Goal: Task Accomplishment & Management: Use online tool/utility

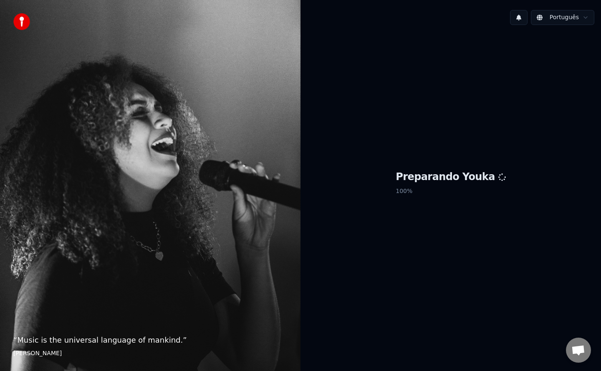
scroll to position [1192, 0]
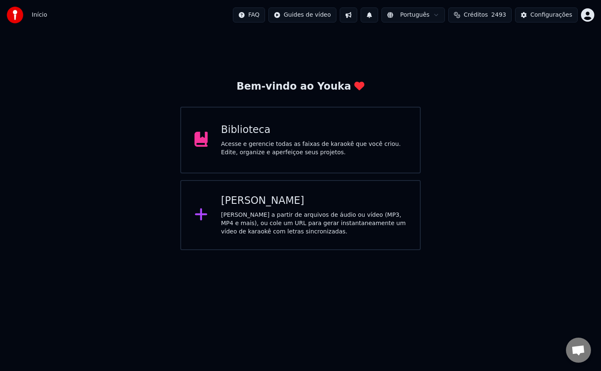
click at [300, 161] on div "Biblioteca Acesse e gerencie todas as faixas de karaokê que você criou. Edite, …" at bounding box center [300, 140] width 240 height 67
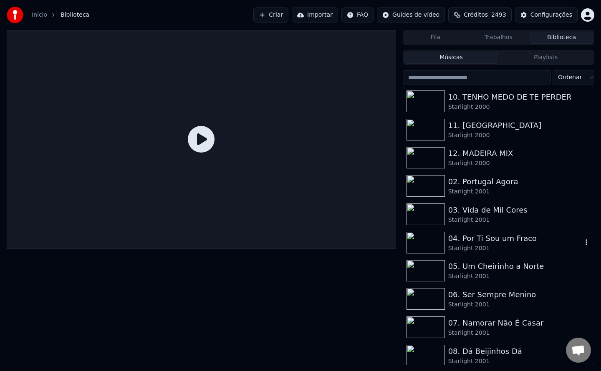
click at [476, 238] on div "04. Por Ti Sou um Fraco" at bounding box center [515, 239] width 134 height 12
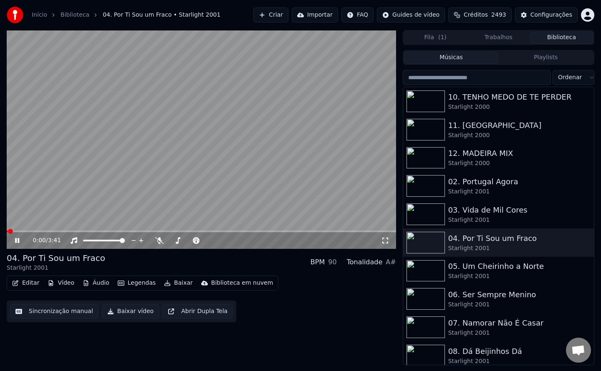
click at [49, 314] on button "Sincronização manual" at bounding box center [54, 311] width 88 height 15
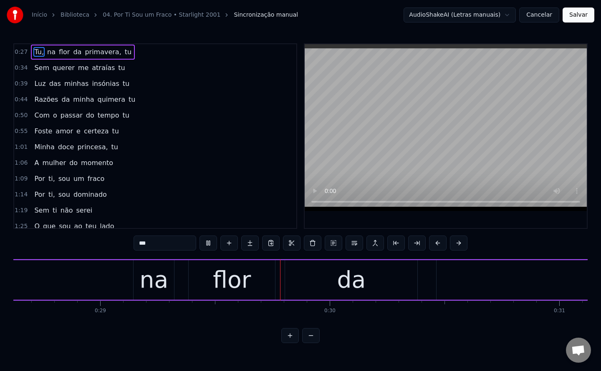
scroll to position [0, 6679]
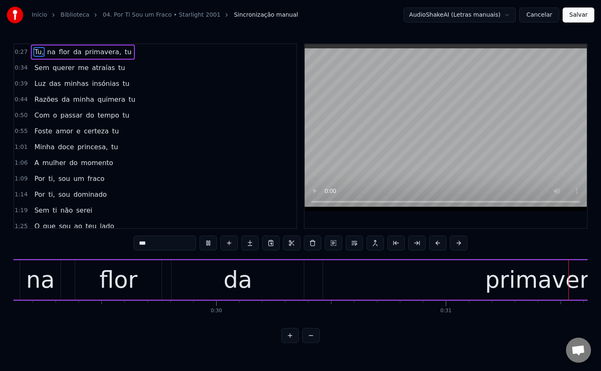
click at [49, 50] on span "na" at bounding box center [51, 52] width 10 height 10
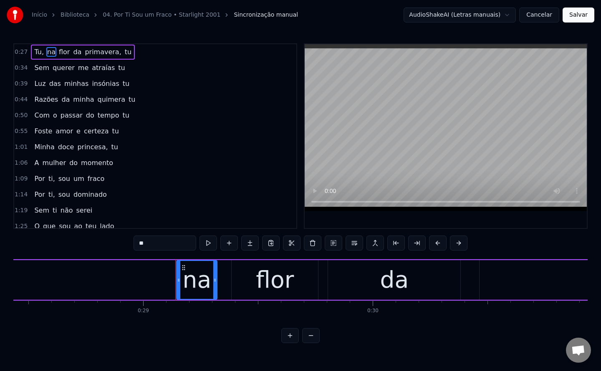
scroll to position [0, 6519]
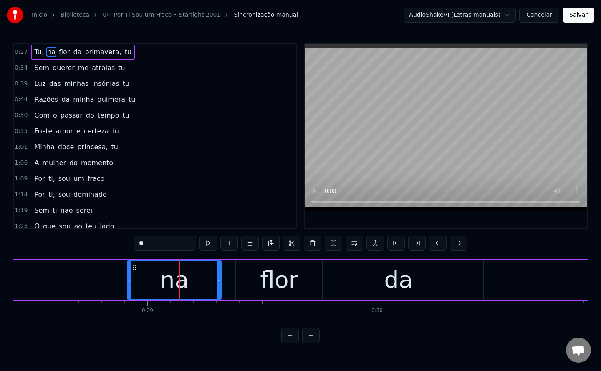
drag, startPoint x: 183, startPoint y: 279, endPoint x: 131, endPoint y: 279, distance: 52.6
click at [131, 279] on icon at bounding box center [129, 280] width 3 height 7
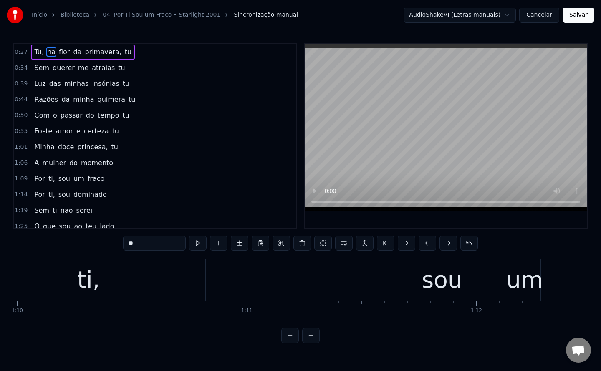
scroll to position [0, 16053]
click at [157, 285] on div "ti," at bounding box center [88, 279] width 233 height 41
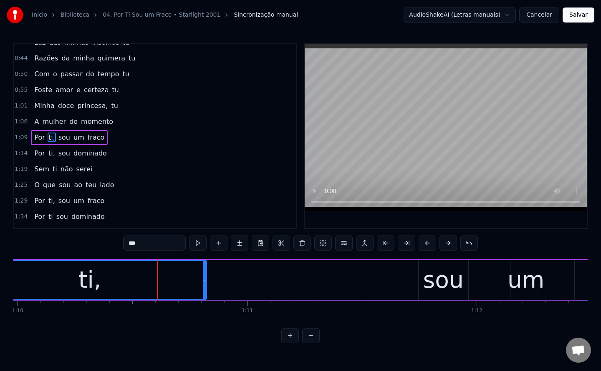
scroll to position [43, 0]
drag, startPoint x: 202, startPoint y: 279, endPoint x: 241, endPoint y: 274, distance: 39.1
click at [241, 274] on div at bounding box center [241, 280] width 3 height 38
click at [425, 285] on div "sou" at bounding box center [443, 280] width 40 height 35
type input "***"
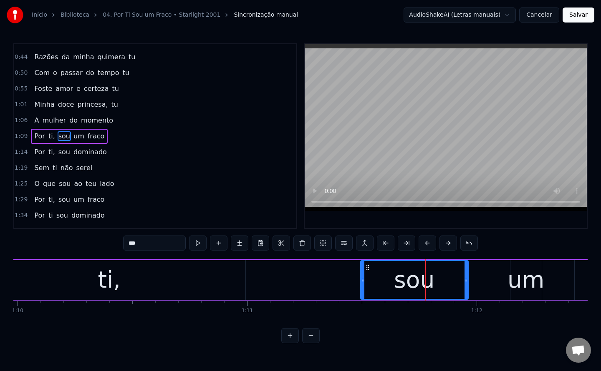
drag, startPoint x: 419, startPoint y: 281, endPoint x: 361, endPoint y: 284, distance: 58.1
click at [361, 284] on div at bounding box center [362, 280] width 3 height 38
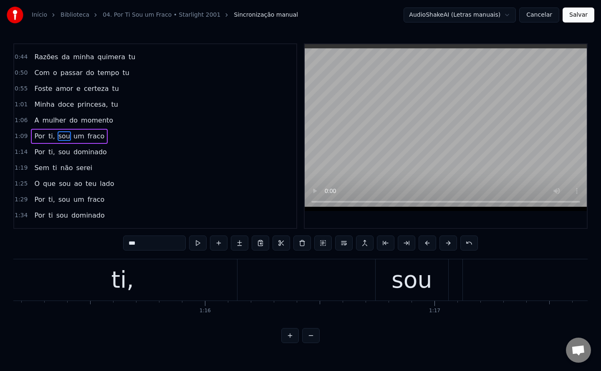
scroll to position [0, 17237]
click at [379, 272] on div "Por ti, sou dominado" at bounding box center [395, 279] width 928 height 41
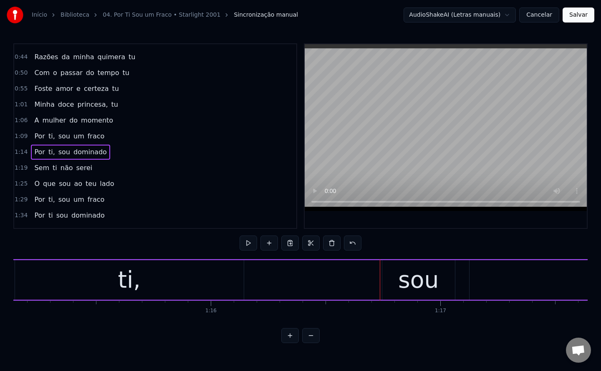
click at [388, 278] on div "sou" at bounding box center [418, 280] width 73 height 40
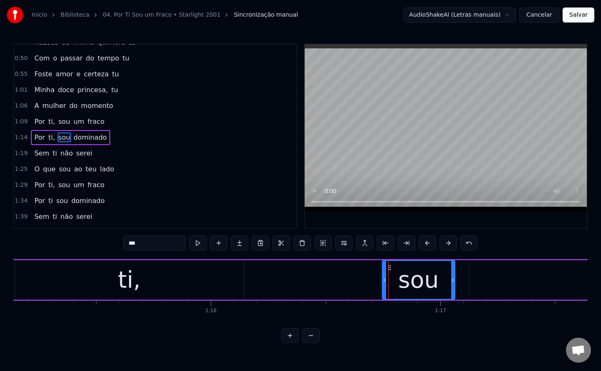
scroll to position [58, 0]
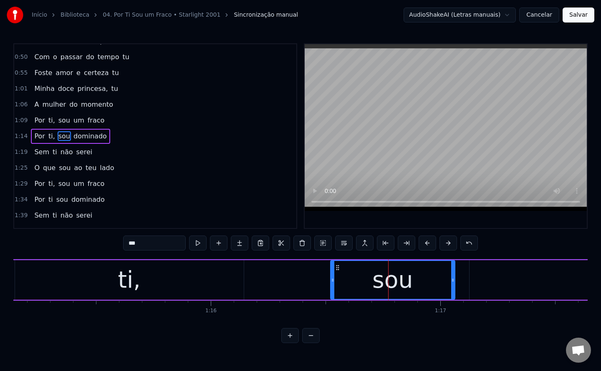
drag, startPoint x: 383, startPoint y: 279, endPoint x: 332, endPoint y: 279, distance: 51.7
click at [332, 279] on icon at bounding box center [332, 280] width 3 height 7
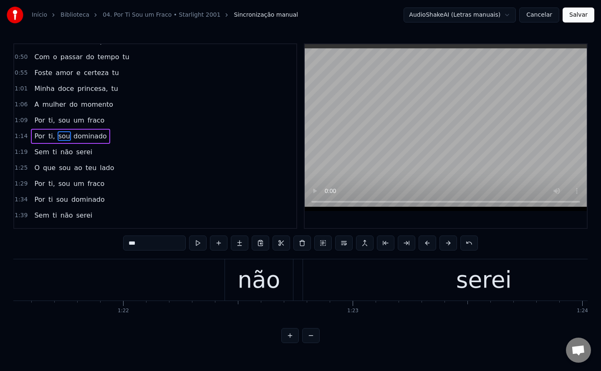
scroll to position [0, 18700]
click at [246, 279] on div "não" at bounding box center [259, 280] width 43 height 35
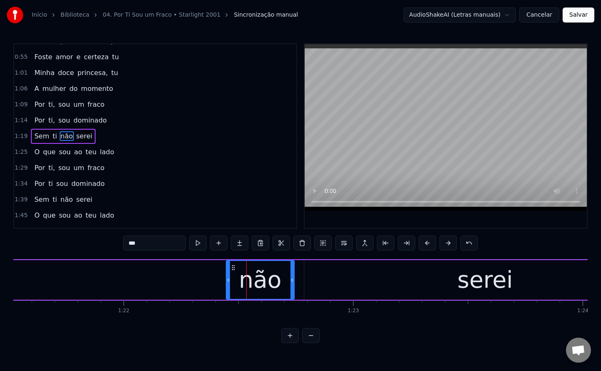
scroll to position [74, 0]
drag, startPoint x: 226, startPoint y: 280, endPoint x: 161, endPoint y: 282, distance: 64.7
click at [161, 282] on div "não" at bounding box center [227, 280] width 133 height 40
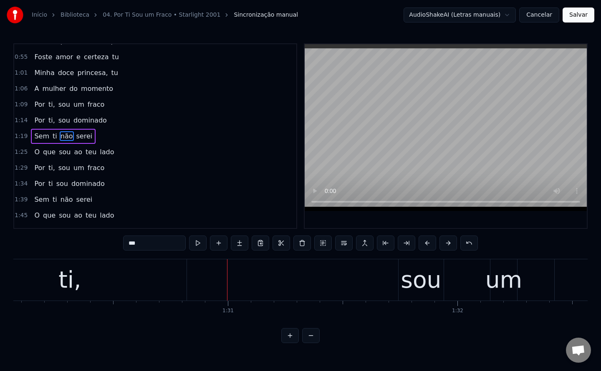
scroll to position [0, 20754]
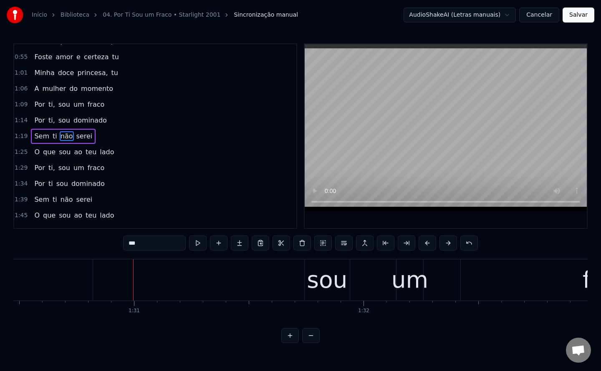
click at [326, 283] on div "sou" at bounding box center [327, 280] width 40 height 35
type input "***"
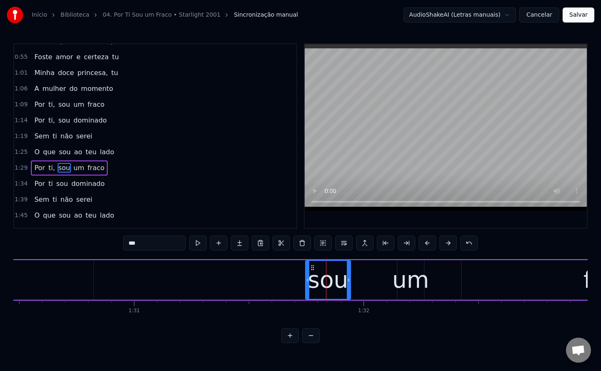
scroll to position [106, 0]
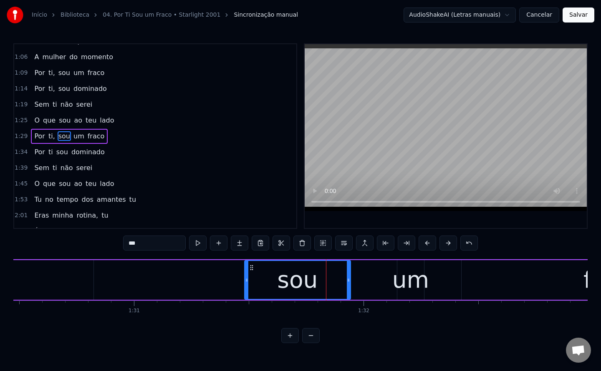
drag, startPoint x: 308, startPoint y: 279, endPoint x: 247, endPoint y: 277, distance: 61.0
click at [247, 277] on icon at bounding box center [246, 280] width 3 height 7
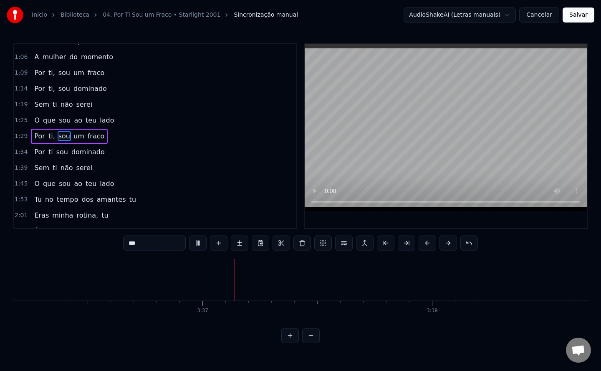
scroll to position [0, 49590]
click at [575, 17] on button "Salvar" at bounding box center [578, 15] width 32 height 15
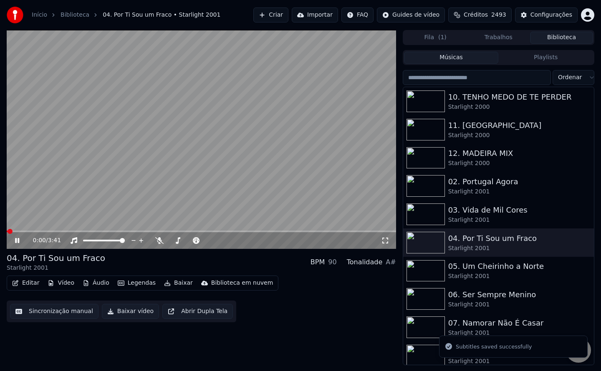
click at [121, 318] on button "Baixar vídeo" at bounding box center [130, 311] width 57 height 15
click at [548, 39] on button "Biblioteca" at bounding box center [561, 38] width 63 height 12
click at [479, 273] on div "Starlight 2001" at bounding box center [515, 276] width 134 height 8
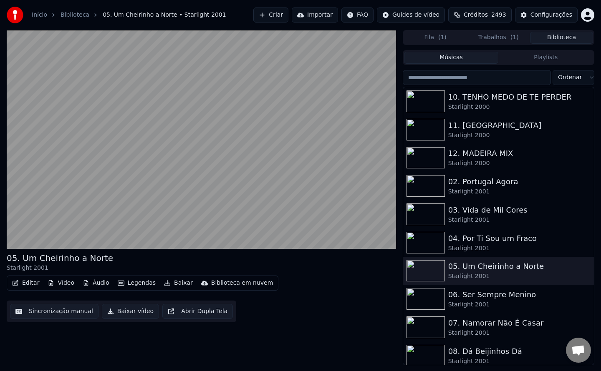
click at [36, 316] on button "Sincronização manual" at bounding box center [54, 311] width 88 height 15
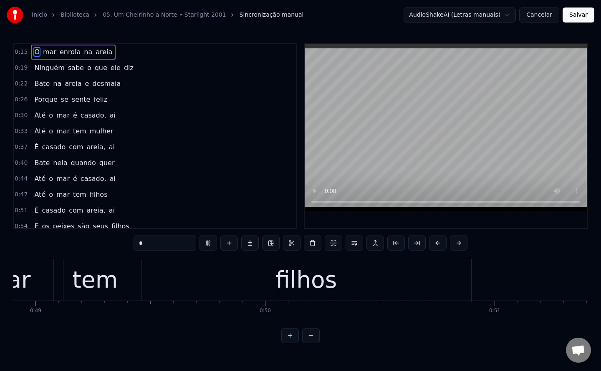
scroll to position [0, 11240]
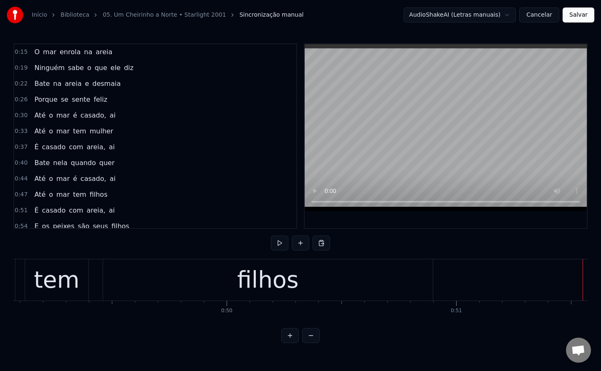
scroll to position [0, 11256]
click at [230, 269] on div "filhos" at bounding box center [267, 279] width 329 height 41
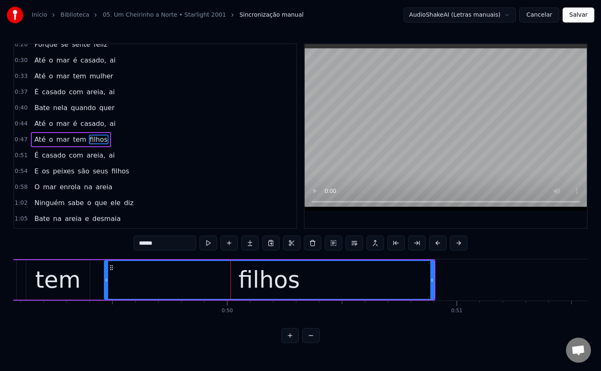
scroll to position [58, 0]
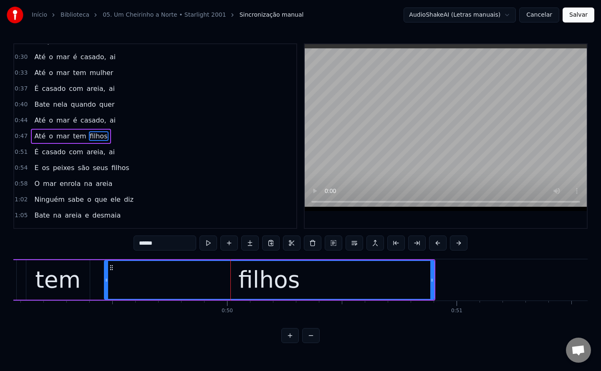
click at [184, 246] on input "******" at bounding box center [164, 243] width 63 height 15
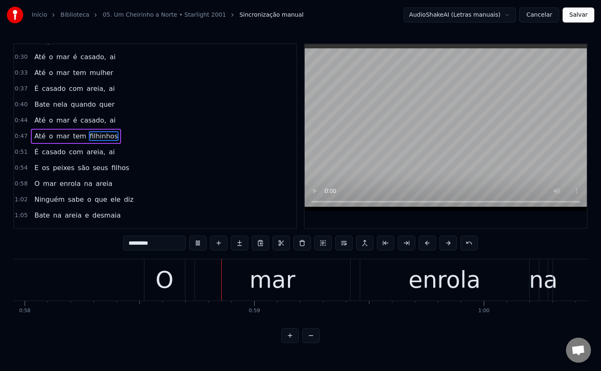
scroll to position [0, 13308]
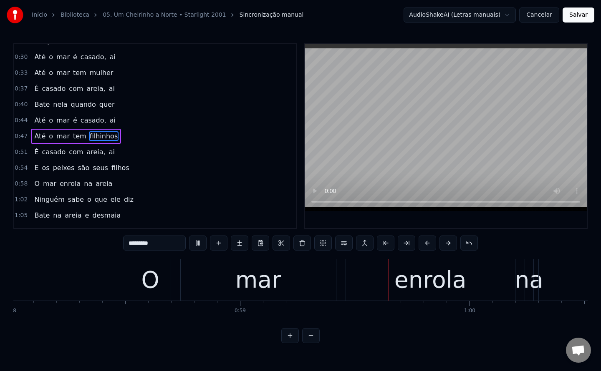
click at [279, 277] on div "mar" at bounding box center [258, 279] width 155 height 41
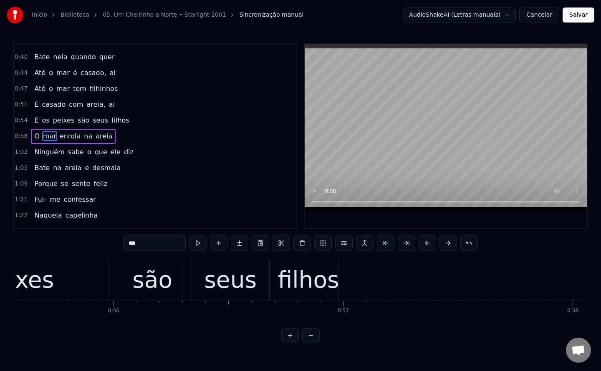
scroll to position [0, 12744]
click at [325, 287] on div "filhos" at bounding box center [310, 280] width 61 height 35
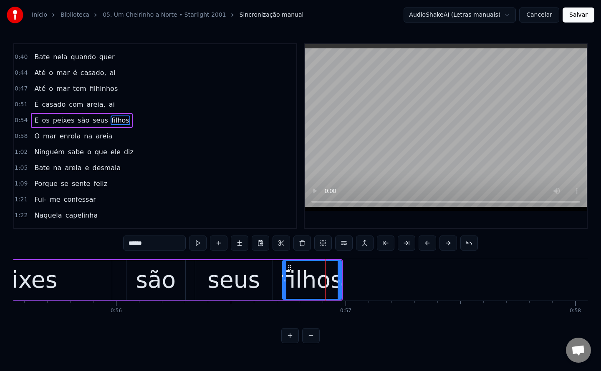
scroll to position [90, 0]
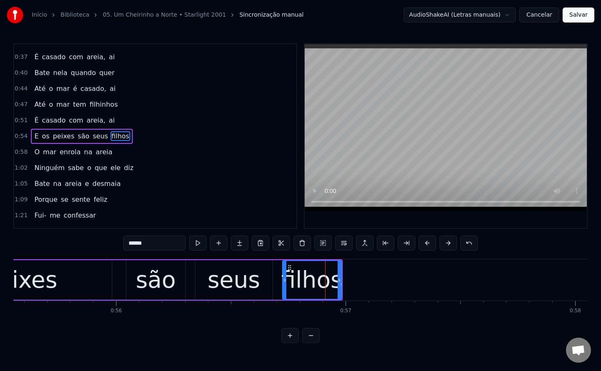
click at [157, 241] on input "******" at bounding box center [154, 243] width 63 height 15
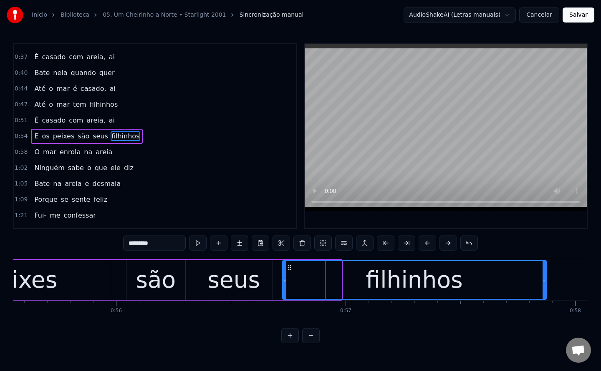
drag, startPoint x: 340, startPoint y: 279, endPoint x: 554, endPoint y: 277, distance: 214.4
click at [546, 277] on icon at bounding box center [543, 280] width 3 height 7
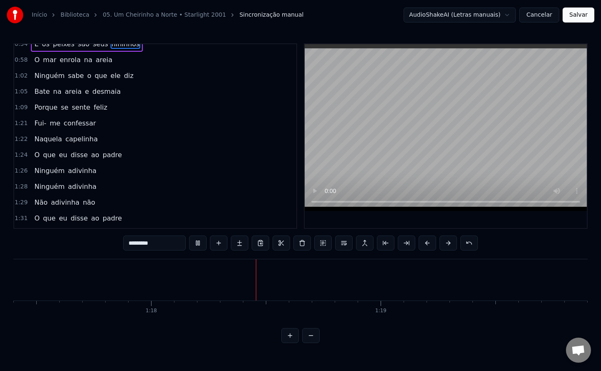
scroll to position [0, 17808]
click at [34, 123] on span "Fui-" at bounding box center [40, 123] width 14 height 10
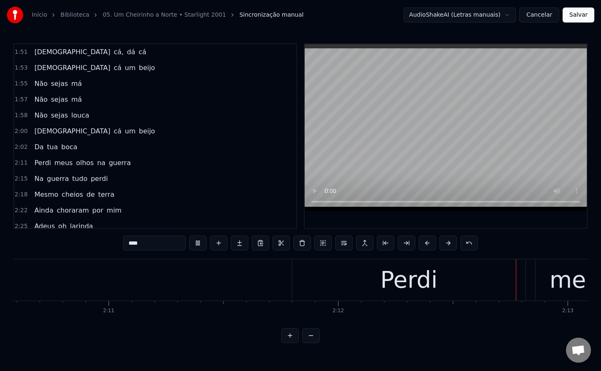
scroll to position [0, 0]
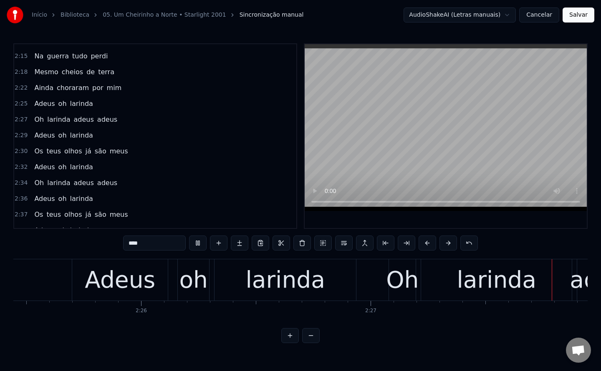
click at [70, 73] on span "cheios" at bounding box center [72, 72] width 23 height 10
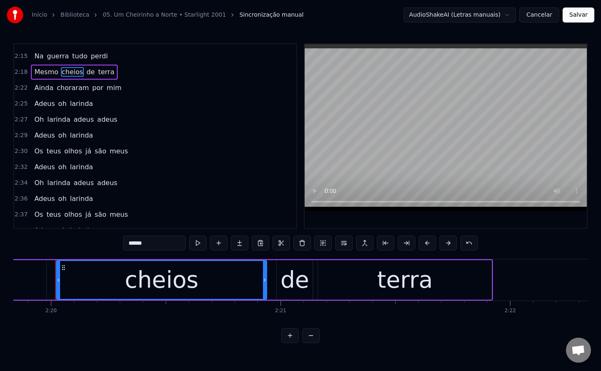
click at [167, 242] on input "******" at bounding box center [154, 243] width 63 height 15
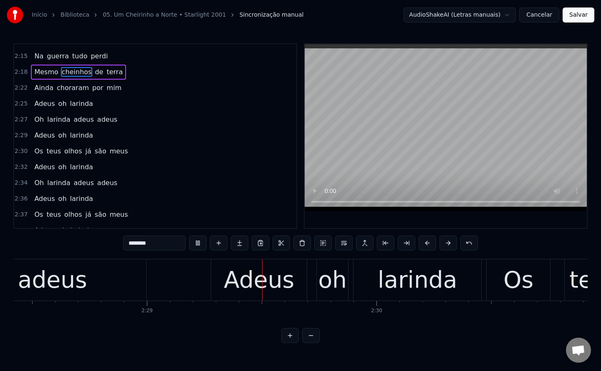
click at [80, 101] on span "larinda" at bounding box center [81, 104] width 25 height 10
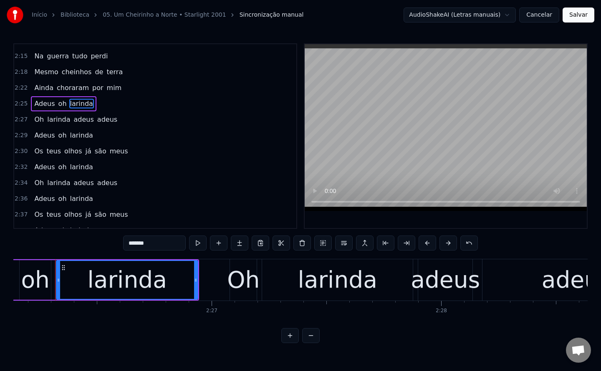
drag, startPoint x: 156, startPoint y: 244, endPoint x: 0, endPoint y: 255, distance: 156.8
click at [0, 255] on div "Início Biblioteca 05. Um Cheirinho a Norte • Starlight 2001 Sincronização manua…" at bounding box center [300, 171] width 601 height 343
click at [75, 135] on span "larinda" at bounding box center [81, 136] width 25 height 10
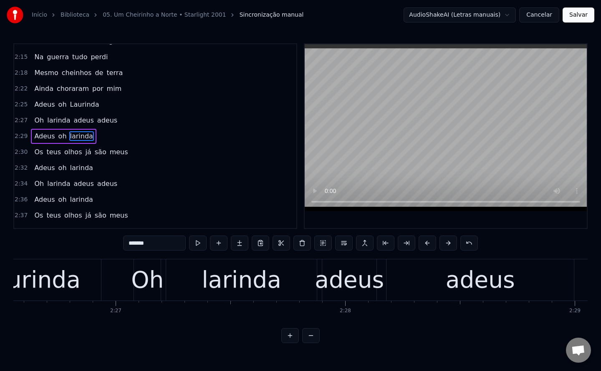
drag, startPoint x: 157, startPoint y: 245, endPoint x: 0, endPoint y: 220, distance: 158.9
click at [0, 220] on div "Início Biblioteca 05. Um Cheirinho a Norte • Starlight 2001 Sincronização manua…" at bounding box center [300, 171] width 601 height 343
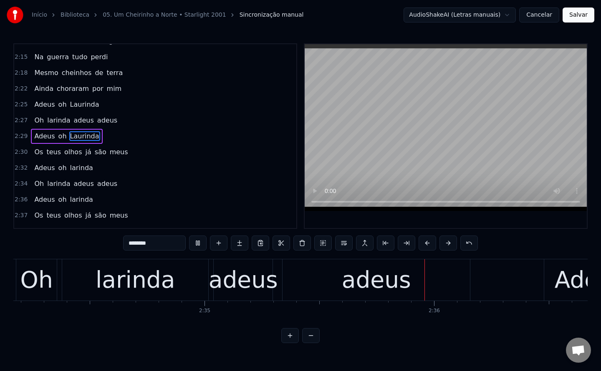
drag, startPoint x: 165, startPoint y: 245, endPoint x: 161, endPoint y: 246, distance: 4.8
click at [161, 246] on input "********" at bounding box center [154, 243] width 63 height 15
drag, startPoint x: 161, startPoint y: 246, endPoint x: 8, endPoint y: 236, distance: 153.4
click at [8, 236] on div "Início Biblioteca 05. Um Cheirinho a Norte • Starlight 2001 Sincronização manua…" at bounding box center [300, 171] width 601 height 343
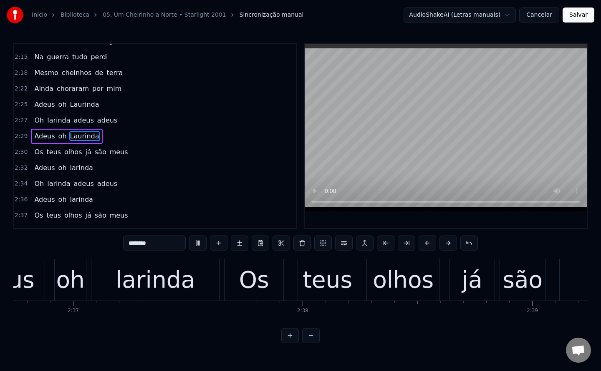
click at [69, 169] on span "larinda" at bounding box center [81, 168] width 25 height 10
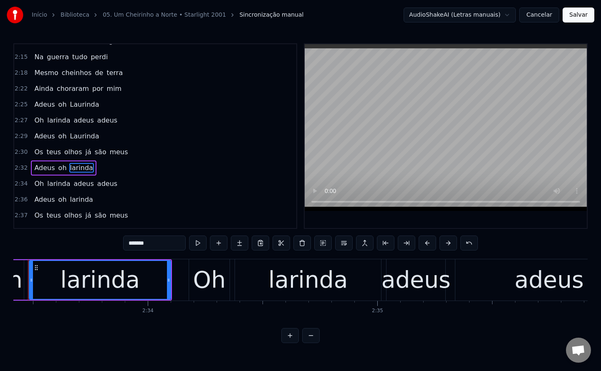
scroll to position [0, 35165]
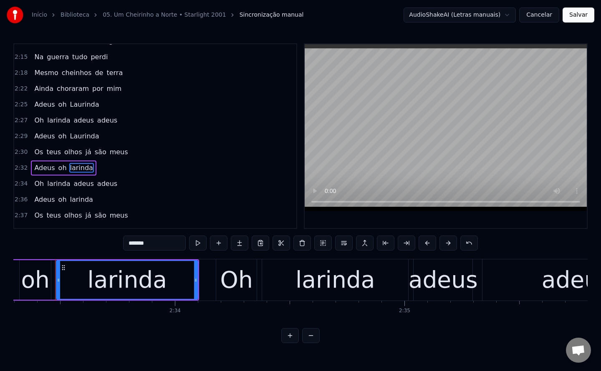
drag, startPoint x: 166, startPoint y: 245, endPoint x: 0, endPoint y: 196, distance: 173.7
click at [0, 196] on div "Início Biblioteca 05. Um Cheirinho a Norte • Starlight 2001 Sincronização manua…" at bounding box center [300, 171] width 601 height 343
paste input "*"
click at [71, 198] on span "larinda" at bounding box center [81, 200] width 25 height 10
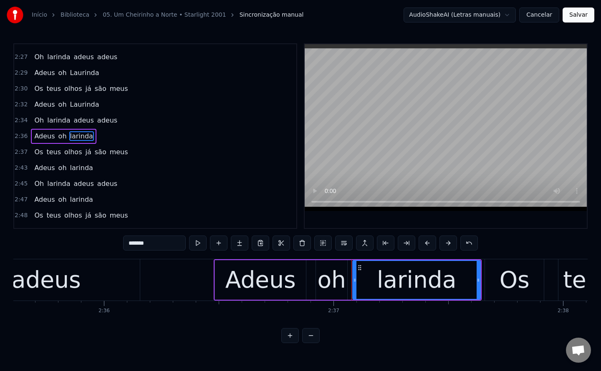
scroll to position [0, 35991]
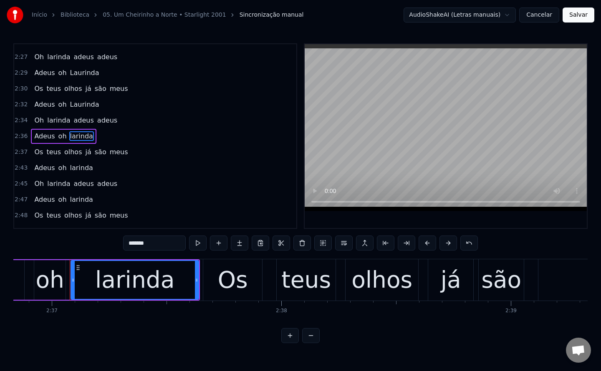
drag, startPoint x: 154, startPoint y: 248, endPoint x: 0, endPoint y: 254, distance: 154.4
click at [0, 254] on div "Início Biblioteca 05. Um Cheirinho a Norte • Starlight 2001 Sincronização manua…" at bounding box center [300, 171] width 601 height 343
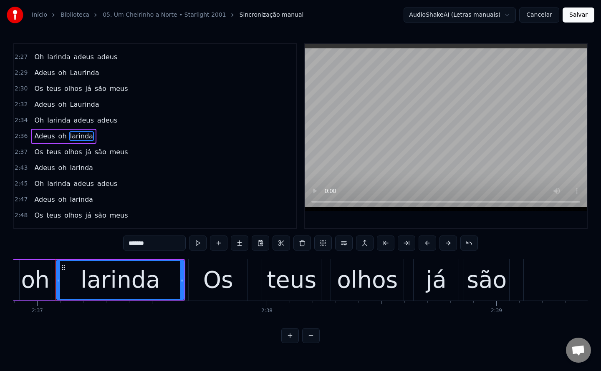
paste input "*"
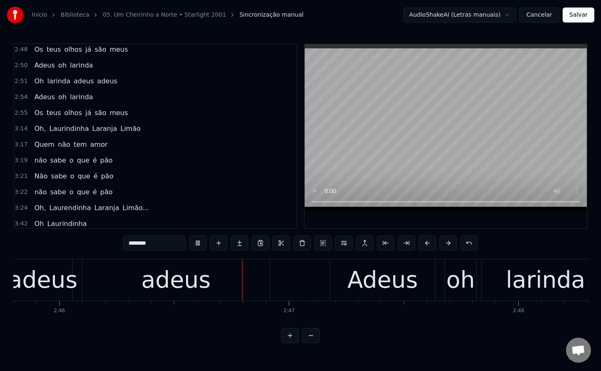
scroll to position [0, 38036]
click at [70, 66] on span "larinda" at bounding box center [81, 65] width 25 height 10
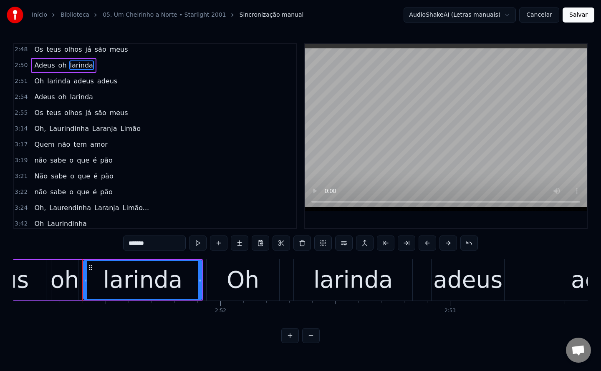
scroll to position [0, 39276]
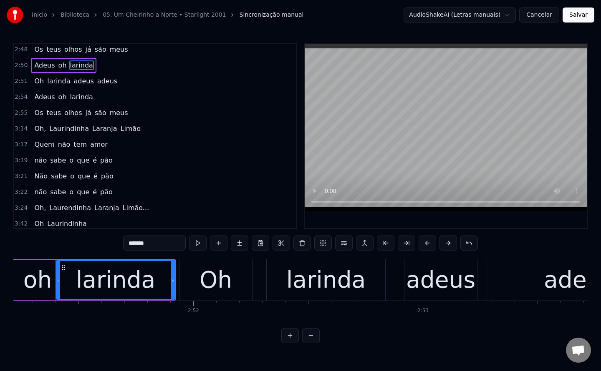
drag, startPoint x: 166, startPoint y: 241, endPoint x: 0, endPoint y: 198, distance: 171.9
click at [0, 198] on div "Início Biblioteca 05. Um Cheirinho a Norte • Starlight 2001 Sincronização manua…" at bounding box center [300, 171] width 601 height 343
paste input "*"
click at [74, 99] on span "larinda" at bounding box center [81, 97] width 25 height 10
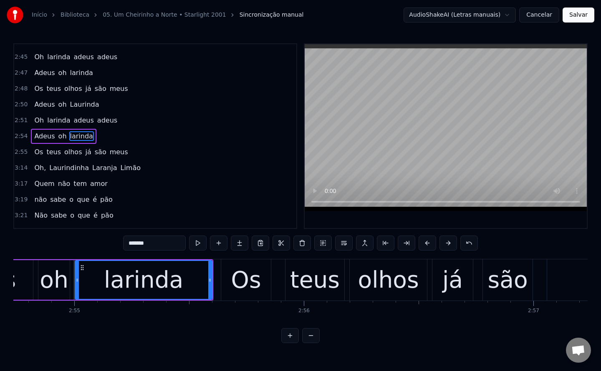
scroll to position [0, 40102]
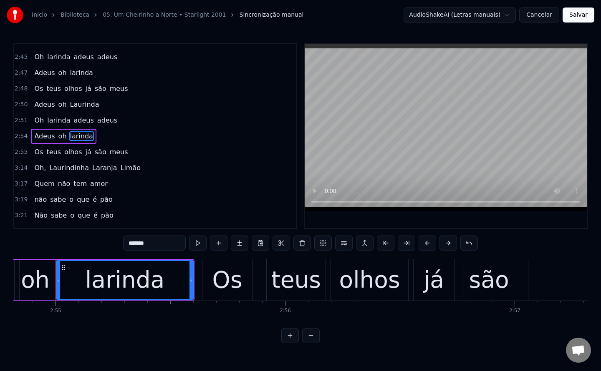
drag, startPoint x: 161, startPoint y: 242, endPoint x: 44, endPoint y: 239, distance: 116.4
click at [44, 239] on div "0:15 O mar enrola na areia 0:19 Ninguém sabe o que ele diz 0:22 Bate na areia e…" at bounding box center [300, 193] width 574 height 300
paste input "*"
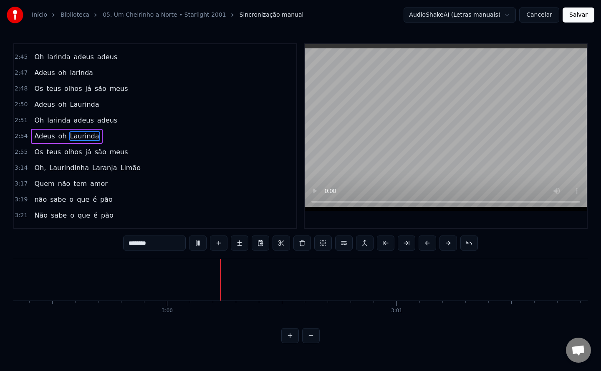
scroll to position [0, 41155]
click at [36, 168] on span "Oh," at bounding box center [39, 168] width 13 height 10
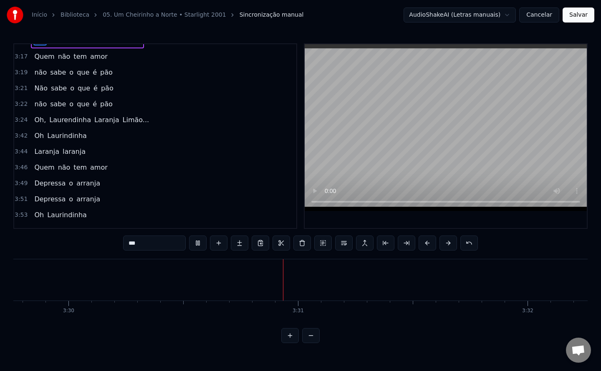
scroll to position [964, 0]
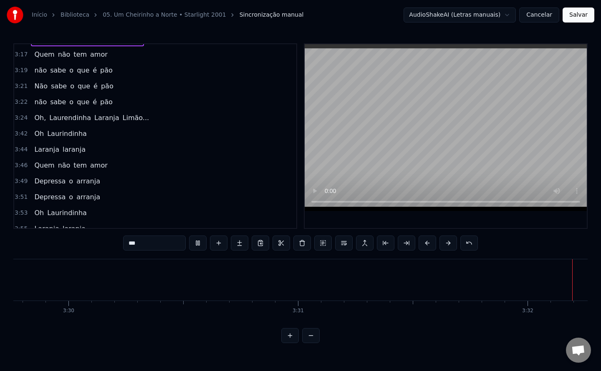
click at [33, 132] on span "Oh" at bounding box center [38, 134] width 11 height 10
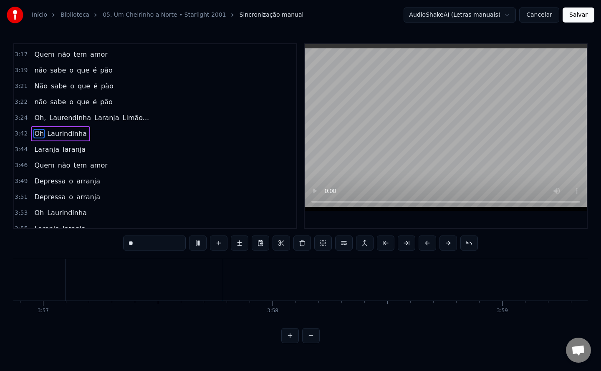
scroll to position [0, 54352]
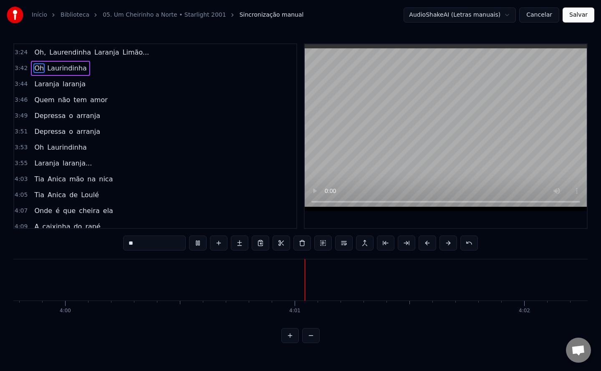
click at [38, 179] on span "Tia" at bounding box center [39, 179] width 12 height 10
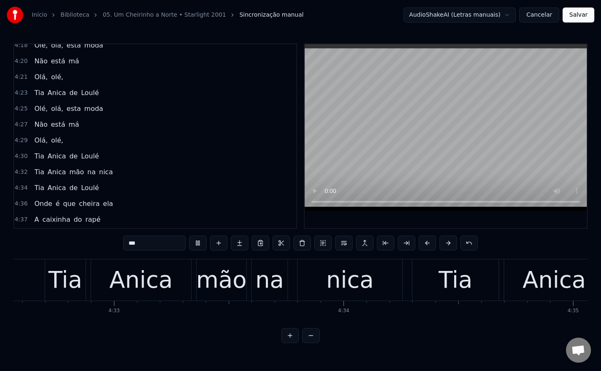
scroll to position [1291, 0]
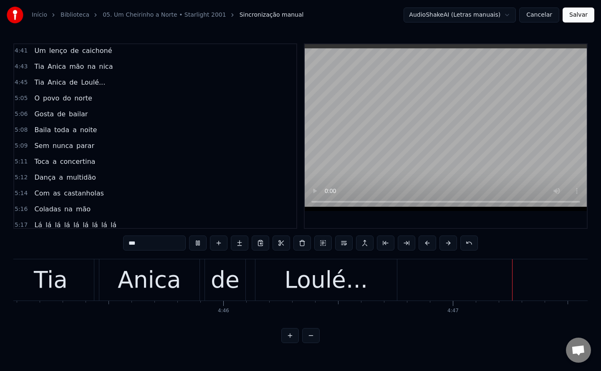
click at [33, 98] on span "O" at bounding box center [36, 98] width 7 height 10
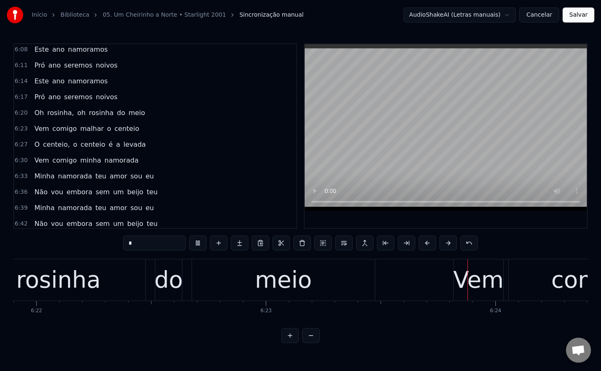
click at [49, 110] on span "rosinha," at bounding box center [60, 113] width 28 height 10
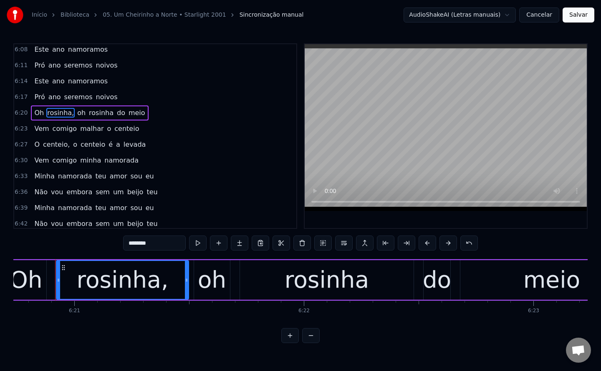
drag, startPoint x: 131, startPoint y: 244, endPoint x: 99, endPoint y: 249, distance: 32.9
click at [99, 249] on div "0:15 O mar enrola na areia 0:19 Ninguém sabe o que ele diz 0:22 Bate na areia e…" at bounding box center [300, 193] width 574 height 300
click at [90, 114] on span "rosinha" at bounding box center [103, 113] width 26 height 10
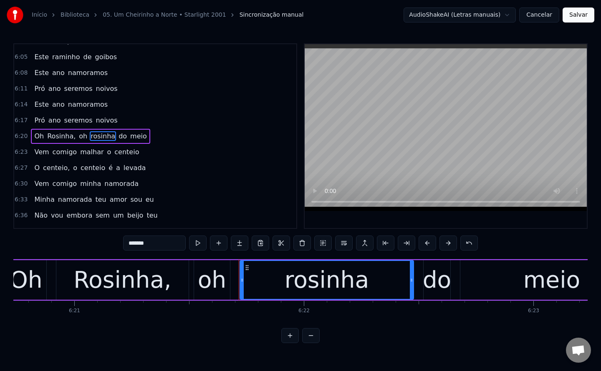
drag, startPoint x: 131, startPoint y: 244, endPoint x: 117, endPoint y: 249, distance: 14.9
click at [117, 249] on div "0:15 O mar enrola na areia 0:19 Ninguém sabe o que ele diz 0:22 Bate na areia e…" at bounding box center [300, 193] width 574 height 300
type input "*******"
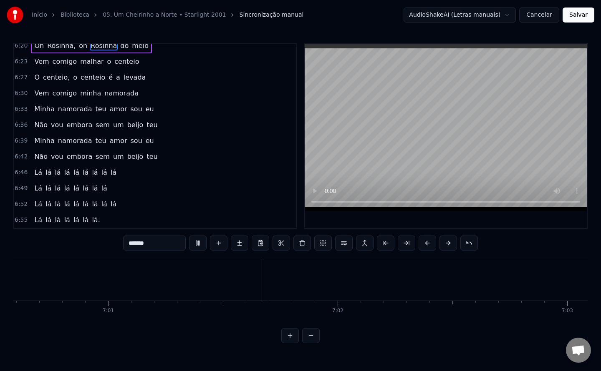
scroll to position [0, 96483]
click at [577, 14] on button "Salvar" at bounding box center [578, 15] width 32 height 15
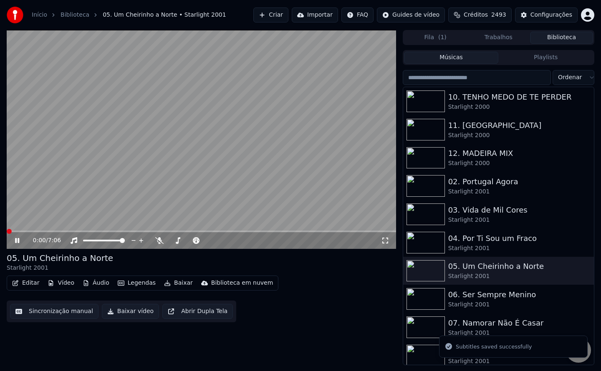
click at [124, 314] on button "Baixar vídeo" at bounding box center [130, 311] width 57 height 15
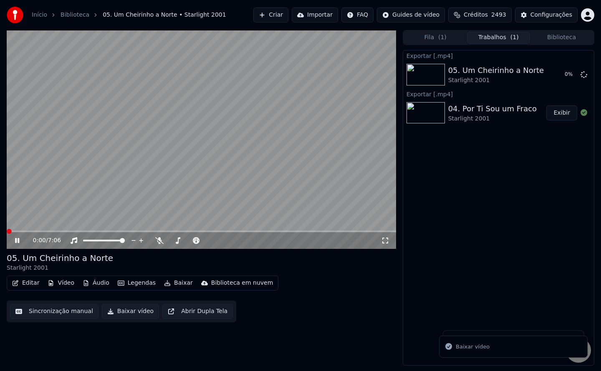
click at [133, 200] on video at bounding box center [201, 139] width 389 height 219
click at [547, 40] on button "Biblioteca" at bounding box center [561, 38] width 63 height 12
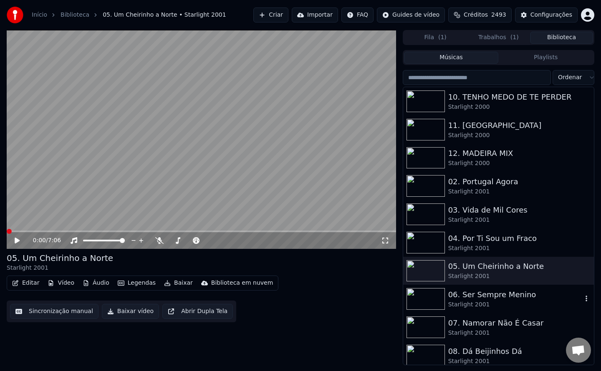
click at [468, 302] on div "Starlight 2001" at bounding box center [515, 305] width 134 height 8
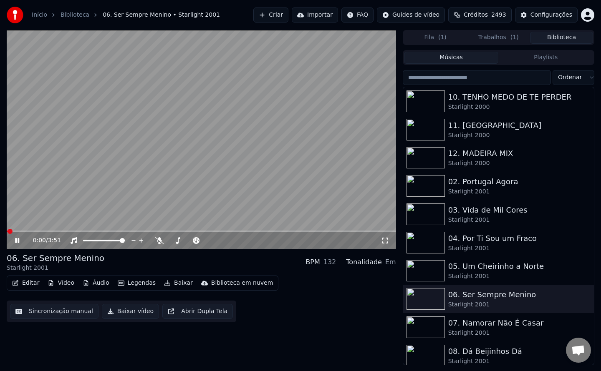
click at [59, 316] on button "Sincronização manual" at bounding box center [54, 311] width 88 height 15
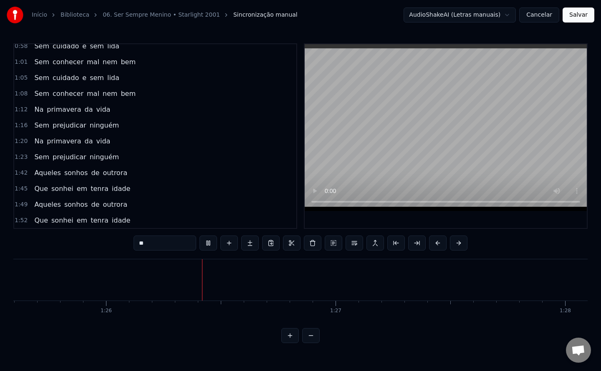
scroll to position [0, 19640]
click at [94, 159] on span "ninguém" at bounding box center [104, 157] width 31 height 10
type input "*******"
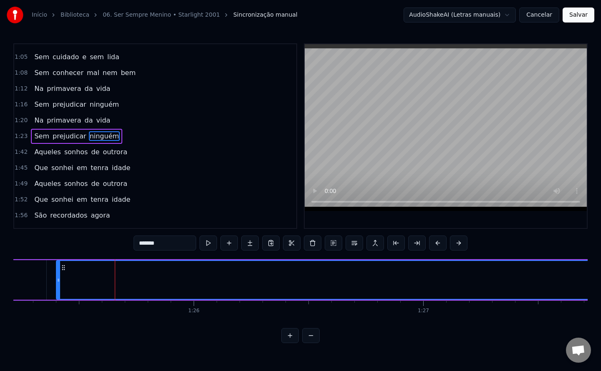
drag, startPoint x: 172, startPoint y: 243, endPoint x: 0, endPoint y: 229, distance: 172.4
click at [0, 229] on div "Início Biblioteca 06. Ser Sempre Menino • Starlight 2001 Sincronização manual A…" at bounding box center [300, 171] width 601 height 343
click at [317, 241] on button at bounding box center [313, 243] width 18 height 15
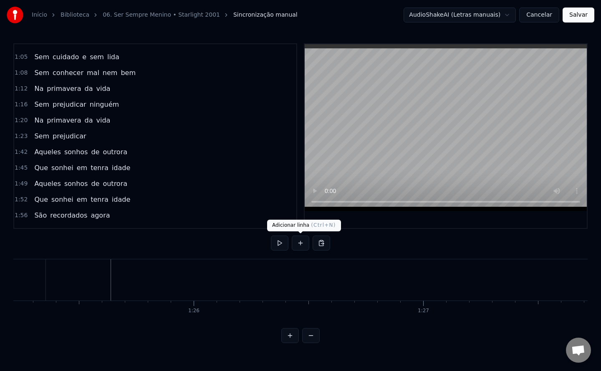
click at [302, 241] on button at bounding box center [301, 243] width 18 height 15
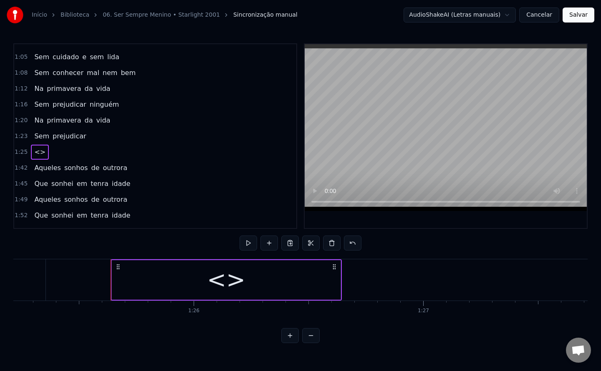
click at [220, 277] on div "<>" at bounding box center [226, 280] width 38 height 35
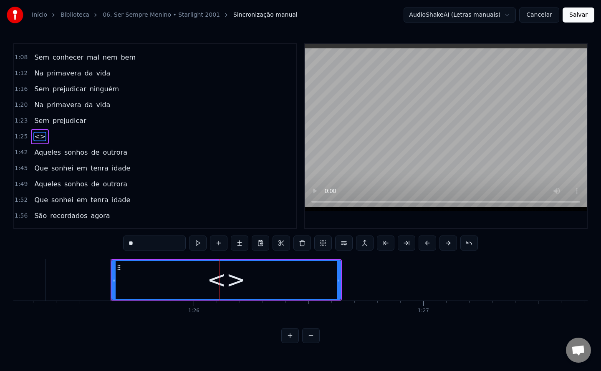
scroll to position [169, 0]
drag, startPoint x: 172, startPoint y: 246, endPoint x: 0, endPoint y: 202, distance: 177.7
click at [0, 202] on div "Início Biblioteca 06. Ser Sempre Menino • Starlight 2001 Sincronização manual A…" at bounding box center [300, 171] width 601 height 343
paste input "*****"
click at [60, 122] on span "prejudicar" at bounding box center [69, 121] width 35 height 10
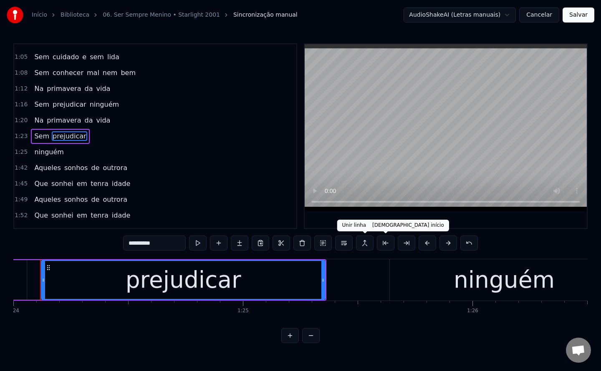
scroll to position [0, 19254]
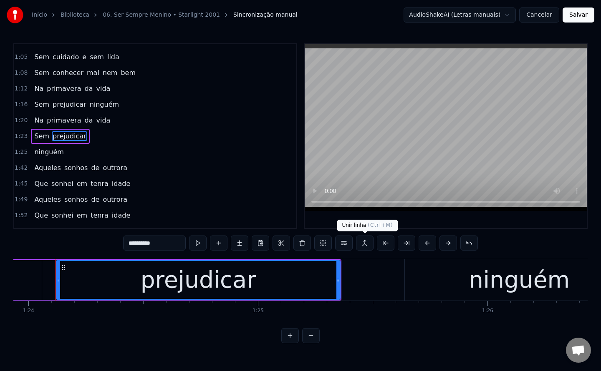
click at [366, 241] on button at bounding box center [365, 243] width 18 height 15
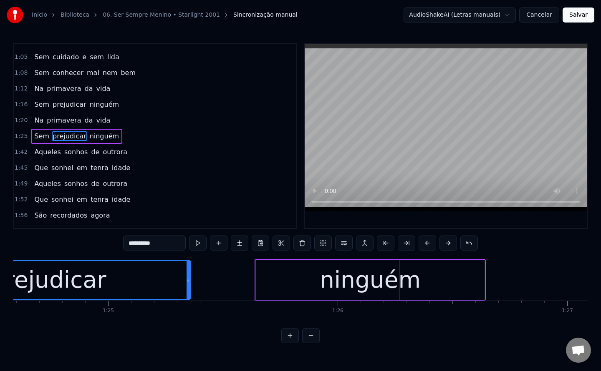
scroll to position [0, 19398]
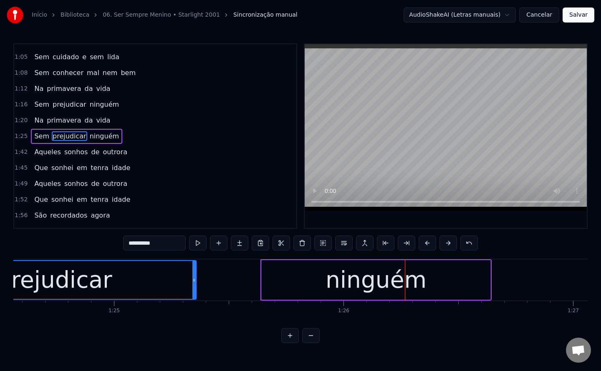
click at [297, 286] on div "ninguém" at bounding box center [376, 280] width 229 height 40
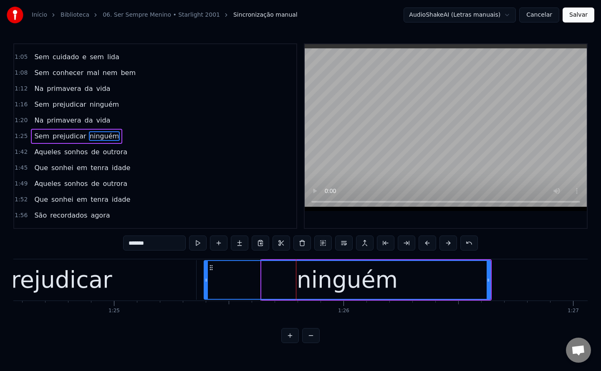
drag, startPoint x: 264, startPoint y: 283, endPoint x: 206, endPoint y: 278, distance: 57.7
click at [206, 278] on icon at bounding box center [205, 280] width 3 height 7
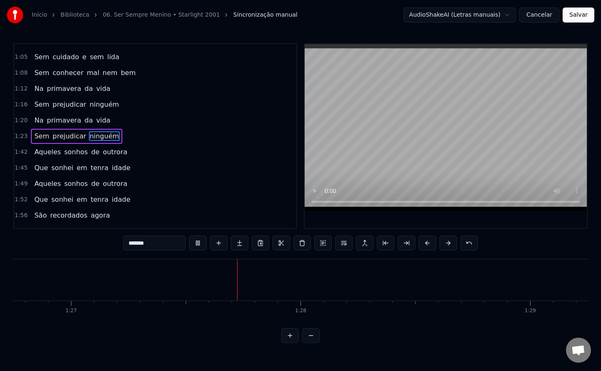
scroll to position [0, 19921]
click at [43, 153] on span "Aqueles" at bounding box center [47, 152] width 28 height 10
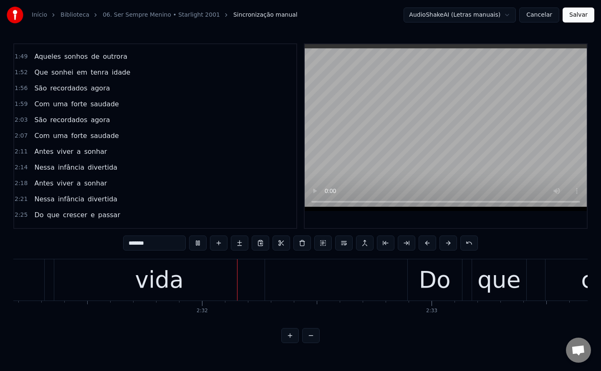
scroll to position [0, 34694]
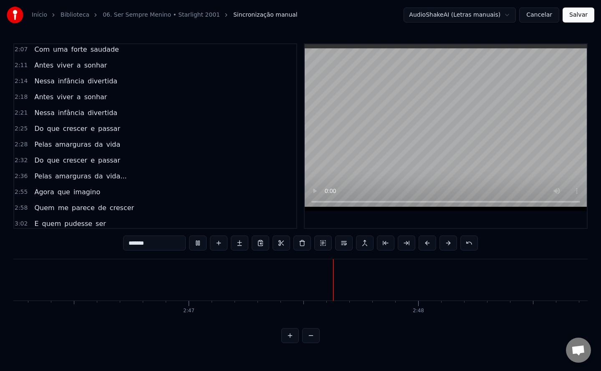
click at [45, 191] on span "Agora" at bounding box center [43, 192] width 21 height 10
type input "*****"
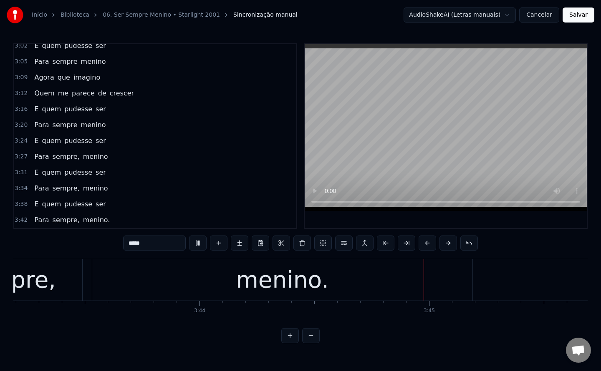
click at [580, 14] on button "Salvar" at bounding box center [578, 15] width 32 height 15
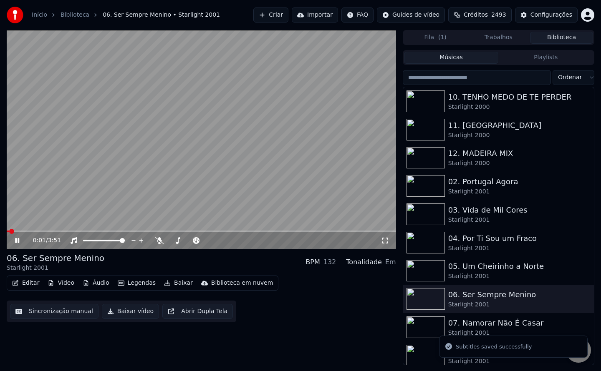
click at [124, 315] on button "Baixar vídeo" at bounding box center [130, 311] width 57 height 15
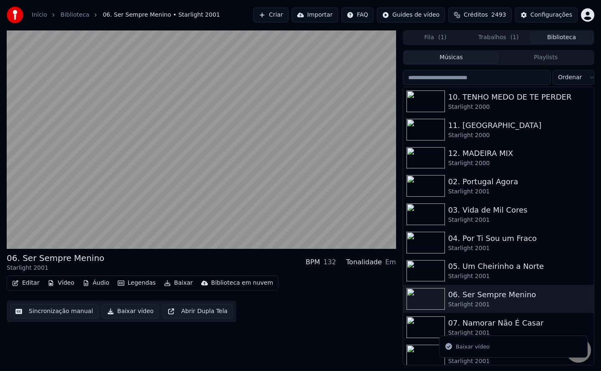
click at [562, 37] on button "Biblioteca" at bounding box center [561, 38] width 63 height 12
click at [460, 324] on div "07. Namorar Não É Casar" at bounding box center [515, 323] width 134 height 12
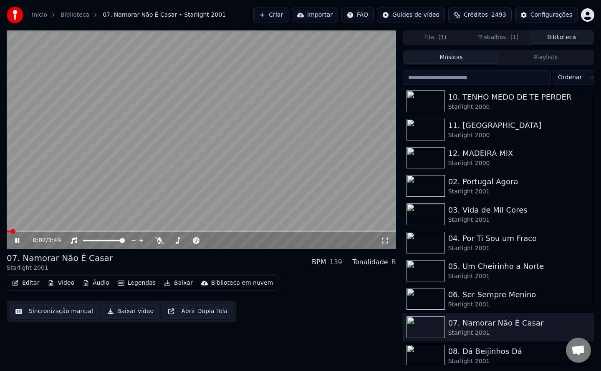
click at [184, 146] on video at bounding box center [201, 139] width 389 height 219
click at [65, 307] on button "Sincronização manual" at bounding box center [54, 311] width 88 height 15
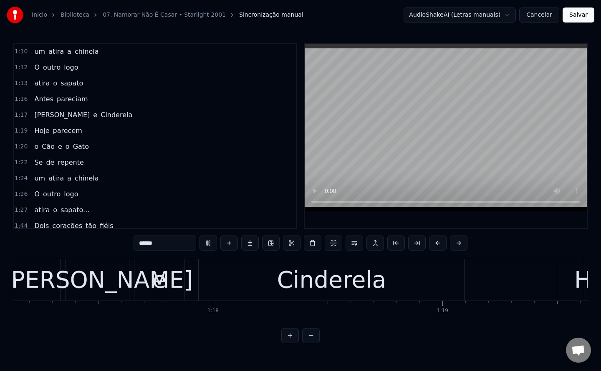
scroll to position [267, 0]
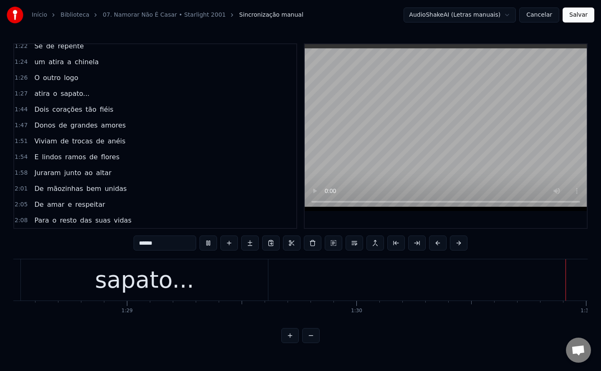
click at [41, 110] on span "Dois" at bounding box center [41, 110] width 16 height 10
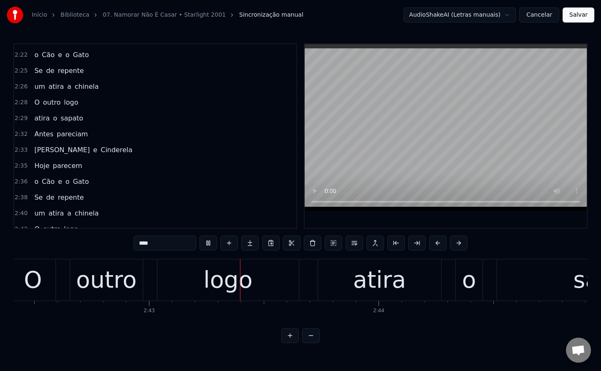
scroll to position [0, 37265]
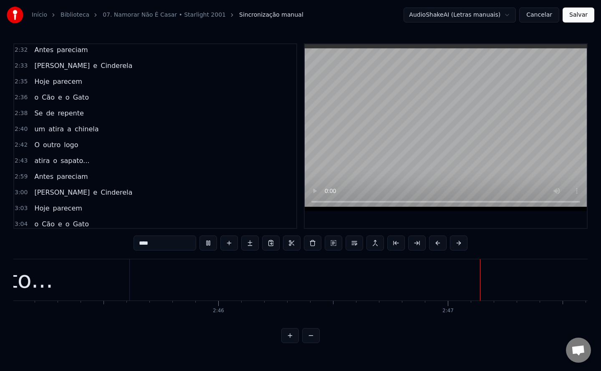
click at [44, 179] on span "Antes" at bounding box center [43, 177] width 21 height 10
type input "*****"
click at [584, 18] on button "Salvar" at bounding box center [578, 15] width 32 height 15
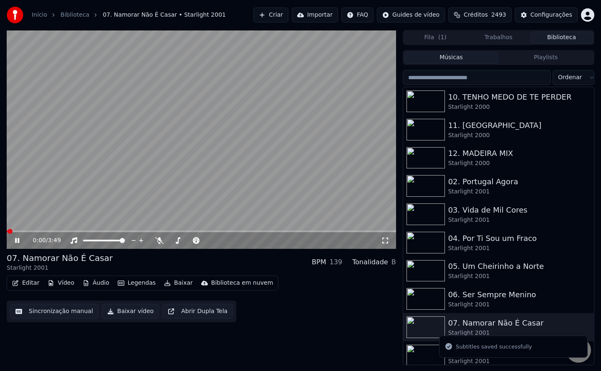
click at [129, 314] on button "Baixar vídeo" at bounding box center [130, 311] width 57 height 15
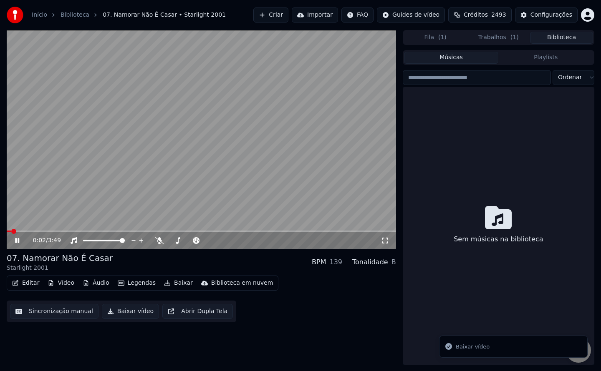
click at [558, 39] on button "Biblioteca" at bounding box center [561, 38] width 63 height 12
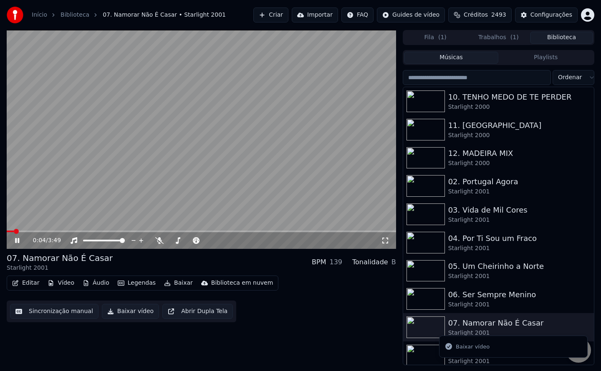
scroll to position [5, 0]
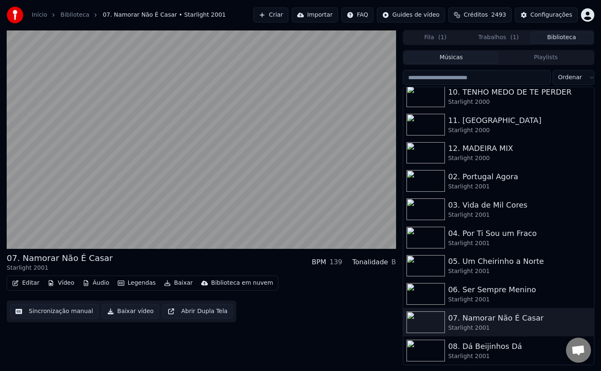
click at [421, 354] on img at bounding box center [425, 351] width 38 height 22
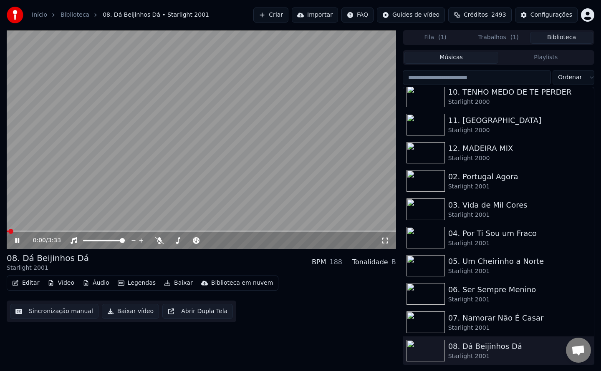
click at [57, 317] on button "Sincronização manual" at bounding box center [54, 311] width 88 height 15
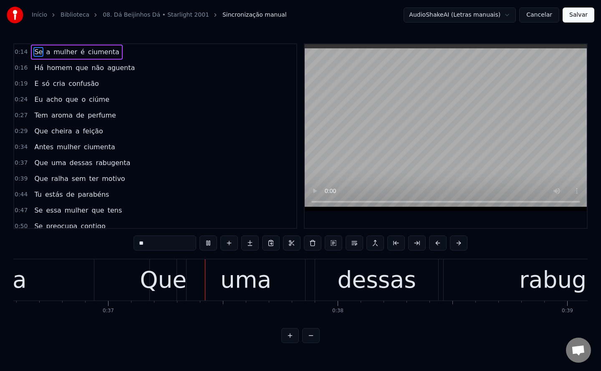
scroll to position [0, 8417]
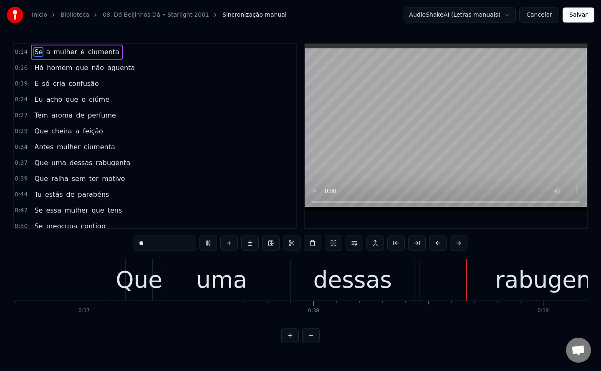
click at [84, 131] on span "feição" at bounding box center [93, 131] width 22 height 10
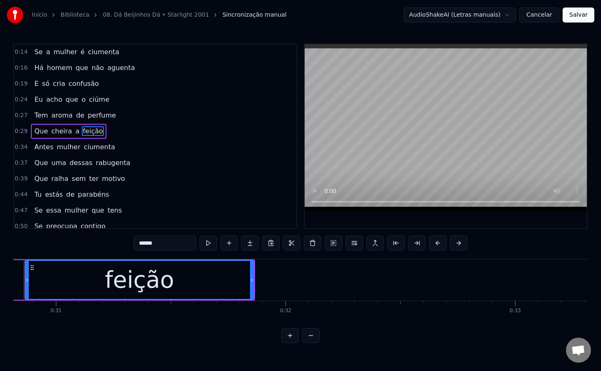
scroll to position [0, 7037]
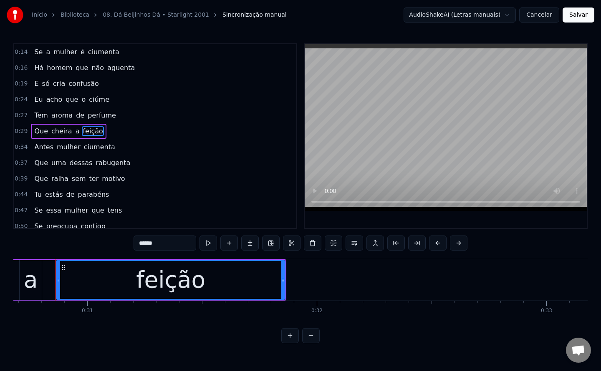
click at [140, 245] on input "******" at bounding box center [164, 243] width 63 height 15
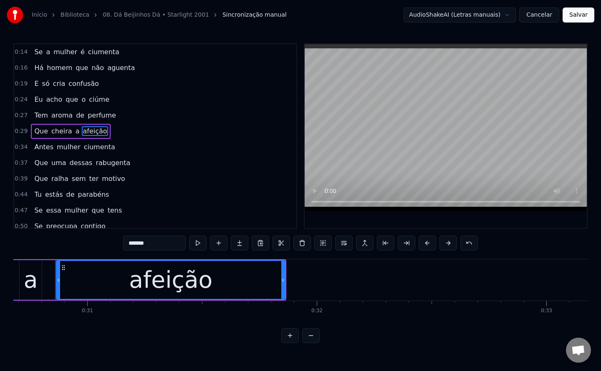
click at [33, 181] on span "Que" at bounding box center [40, 179] width 15 height 10
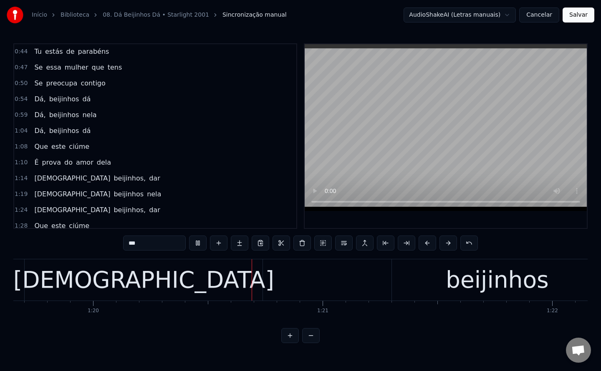
scroll to position [0, 18316]
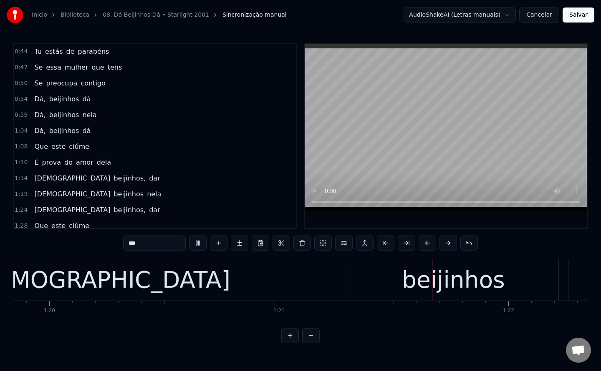
click at [148, 181] on span "dar" at bounding box center [154, 179] width 13 height 10
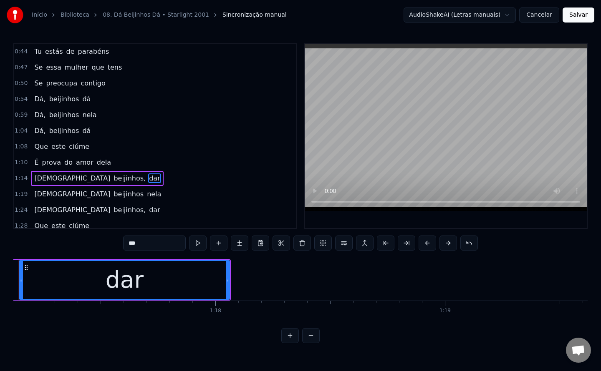
scroll to position [0, 17654]
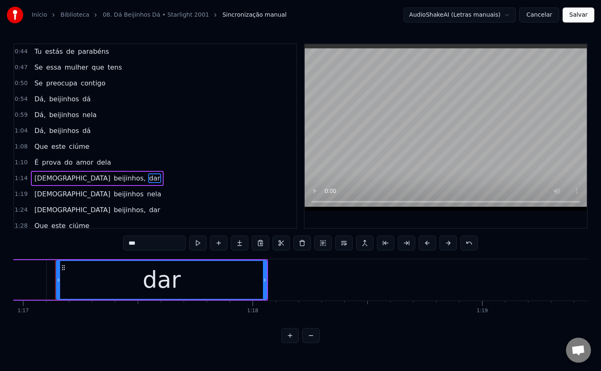
click at [153, 247] on input "***" at bounding box center [154, 243] width 63 height 15
click at [148, 209] on span "dar" at bounding box center [154, 210] width 13 height 10
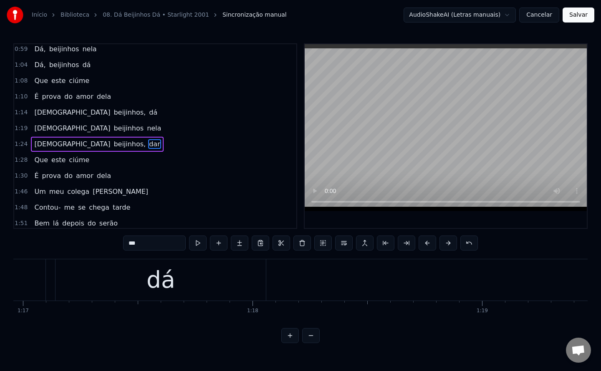
scroll to position [217, 0]
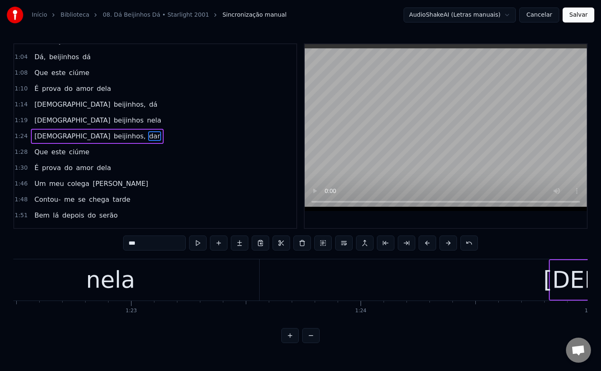
click at [168, 246] on input "***" at bounding box center [154, 243] width 63 height 15
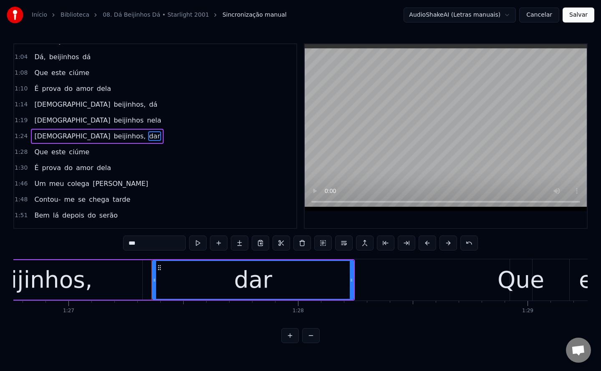
scroll to position [0, 19998]
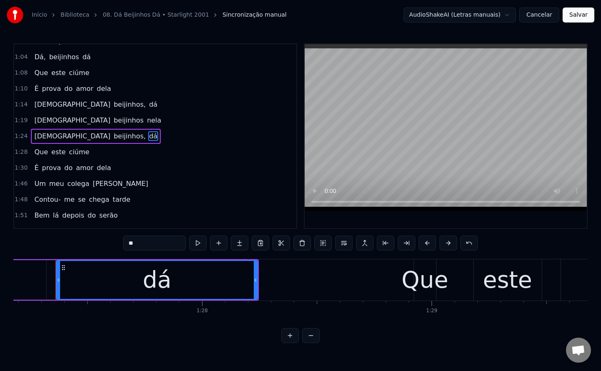
type input "**"
click at [36, 167] on div "É prova do amor dela" at bounding box center [72, 168] width 83 height 15
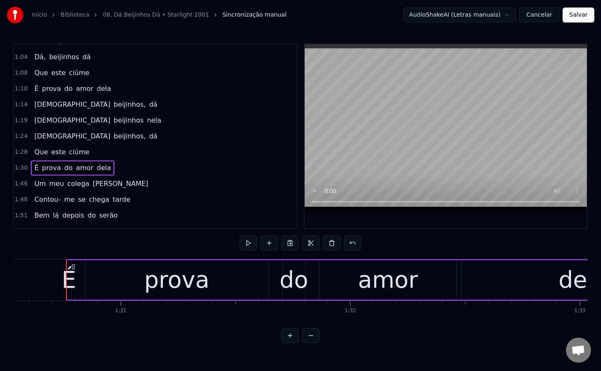
scroll to position [0, 20778]
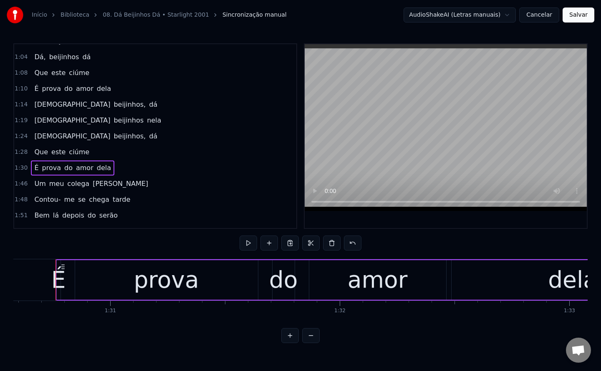
click at [33, 168] on span "É" at bounding box center [36, 168] width 6 height 10
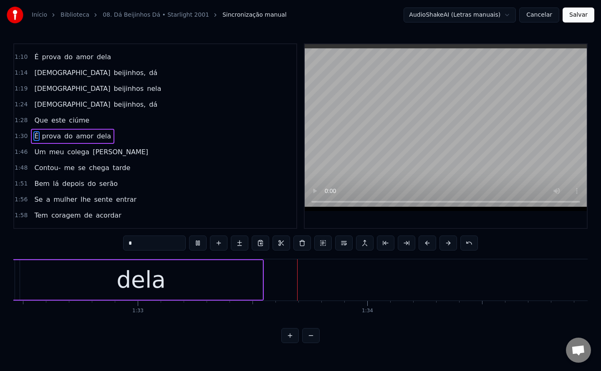
scroll to position [0, 21317]
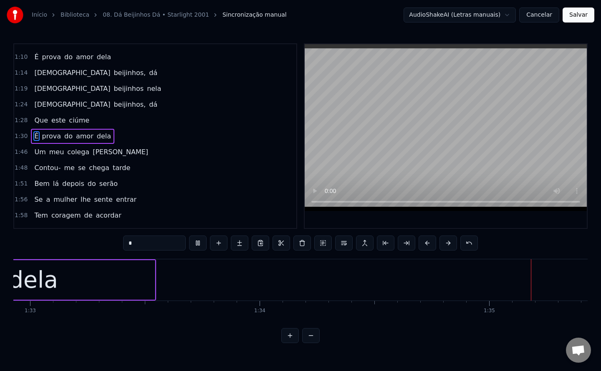
click at [34, 156] on span "Um" at bounding box center [39, 152] width 13 height 10
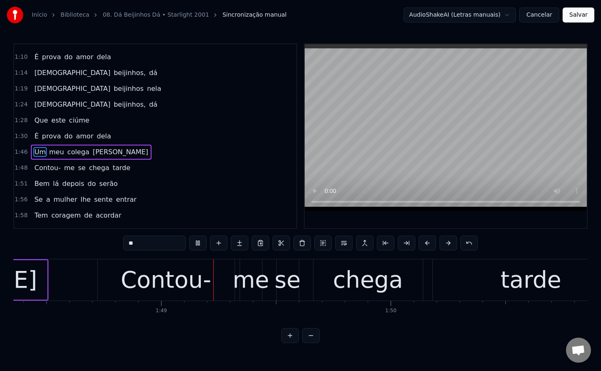
scroll to position [0, 24857]
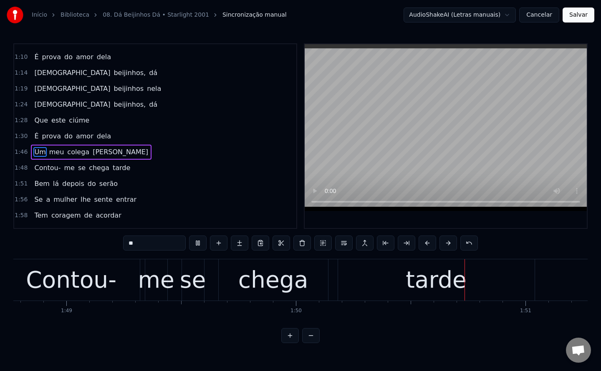
click at [36, 151] on span "Um" at bounding box center [39, 152] width 13 height 10
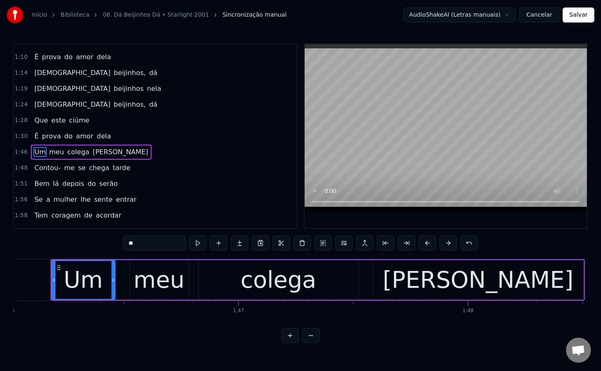
scroll to position [0, 24315]
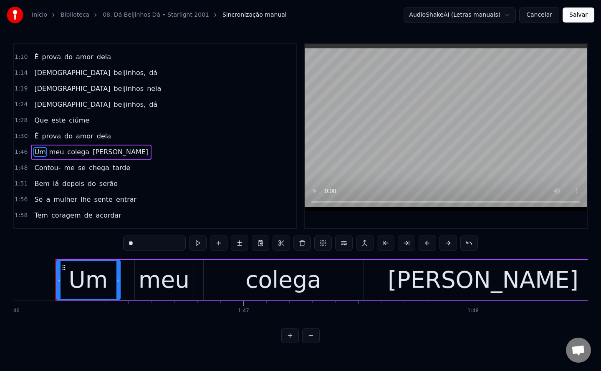
drag, startPoint x: 153, startPoint y: 243, endPoint x: 0, endPoint y: 290, distance: 160.0
click at [0, 290] on div "Início Biblioteca 08. Dá Beijinhos Dá • Starlight 2001 Sincronização manual Aud…" at bounding box center [300, 171] width 601 height 343
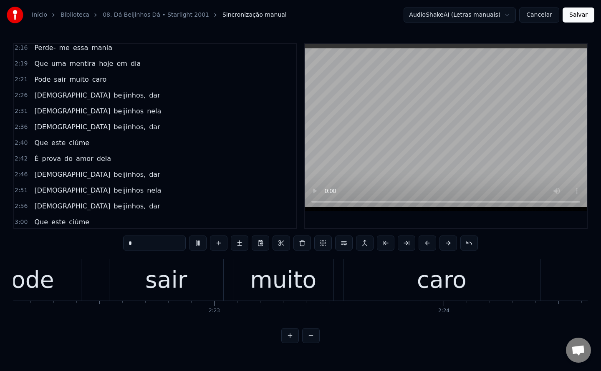
scroll to position [497, 0]
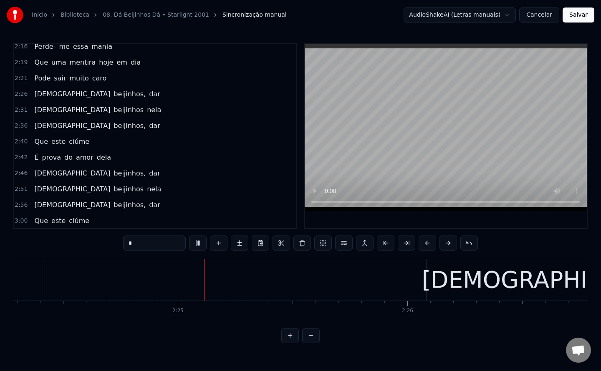
click at [148, 98] on span "dar" at bounding box center [154, 94] width 13 height 10
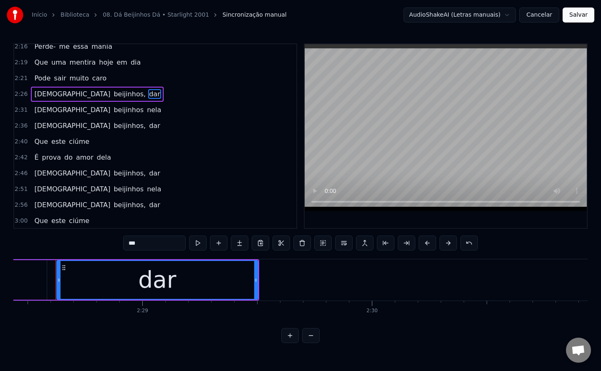
scroll to position [0, 34051]
click at [153, 248] on input "***" at bounding box center [154, 243] width 63 height 15
click at [148, 123] on span "dar" at bounding box center [154, 126] width 13 height 10
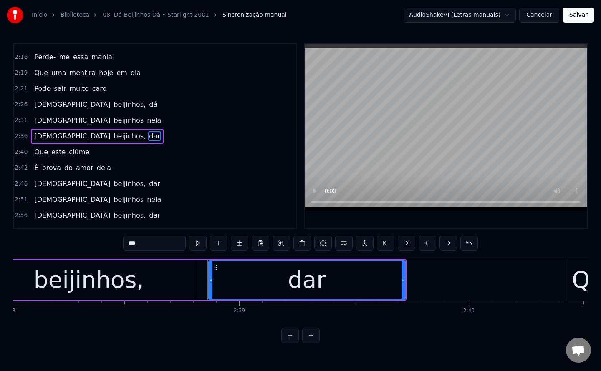
scroll to position [0, 36400]
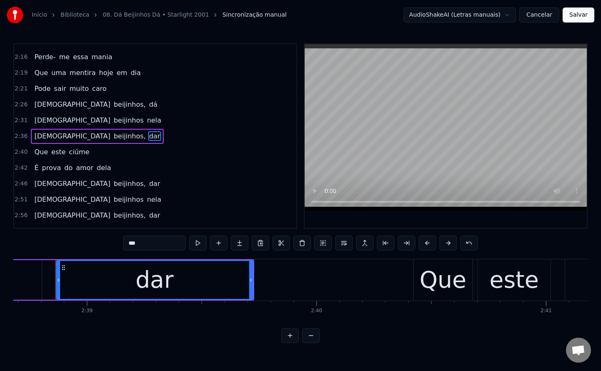
drag, startPoint x: 151, startPoint y: 242, endPoint x: 0, endPoint y: 225, distance: 151.9
click at [0, 225] on div "Início Biblioteca 08. Dá Beijinhos Dá • Starlight 2001 Sincronização manual Aud…" at bounding box center [300, 171] width 601 height 343
paste input "text"
click at [148, 188] on span "dar" at bounding box center [154, 184] width 13 height 10
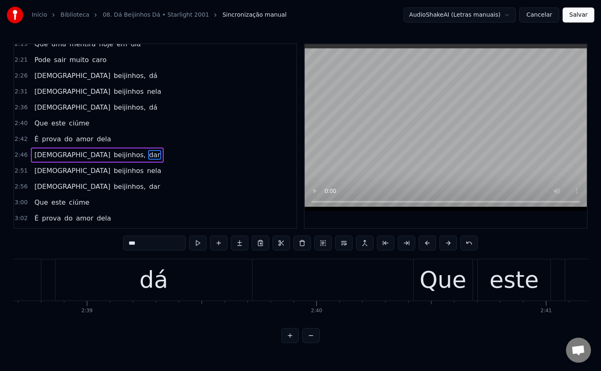
scroll to position [534, 0]
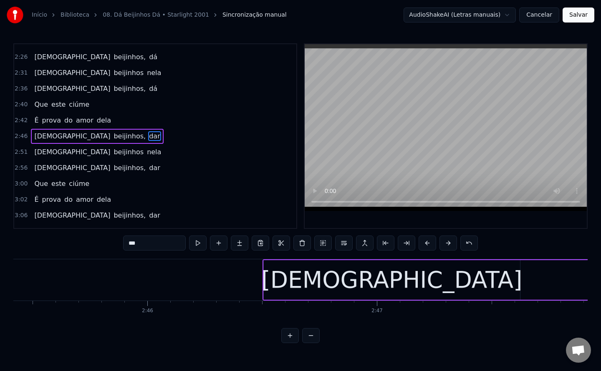
drag, startPoint x: 155, startPoint y: 246, endPoint x: 0, endPoint y: 164, distance: 175.2
click at [0, 164] on div "Início Biblioteca 08. Dá Beijinhos Dá • Starlight 2001 Sincronização manual Aud…" at bounding box center [300, 171] width 601 height 343
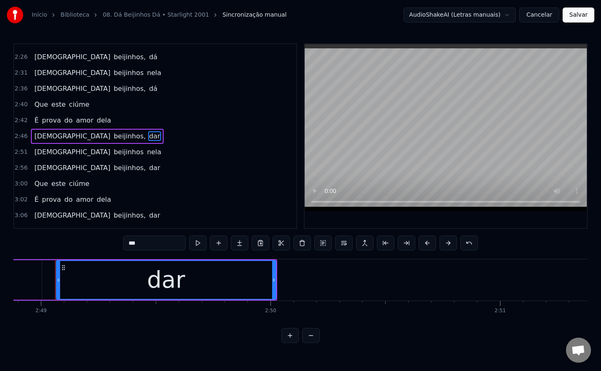
paste input "text"
click at [148, 170] on span "dar" at bounding box center [154, 168] width 13 height 10
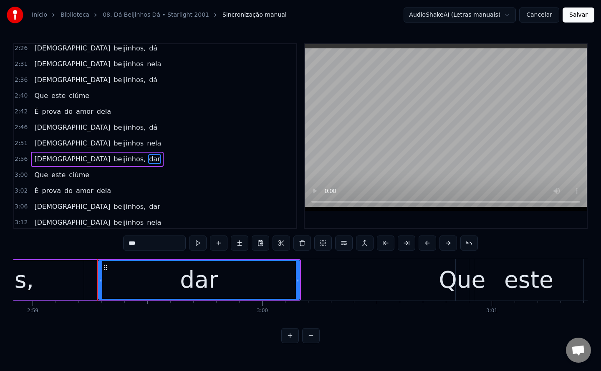
scroll to position [0, 41085]
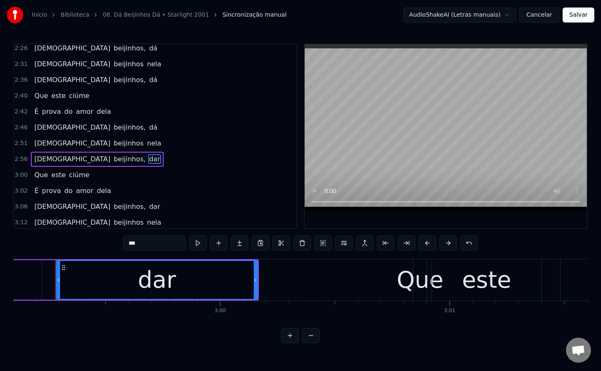
drag, startPoint x: 152, startPoint y: 248, endPoint x: 0, endPoint y: 234, distance: 152.9
click at [0, 234] on div "Início Biblioteca 08. Dá Beijinhos Dá • Starlight 2001 Sincronização manual Aud…" at bounding box center [300, 171] width 601 height 343
paste input "text"
click at [148, 209] on span "dar" at bounding box center [154, 207] width 13 height 10
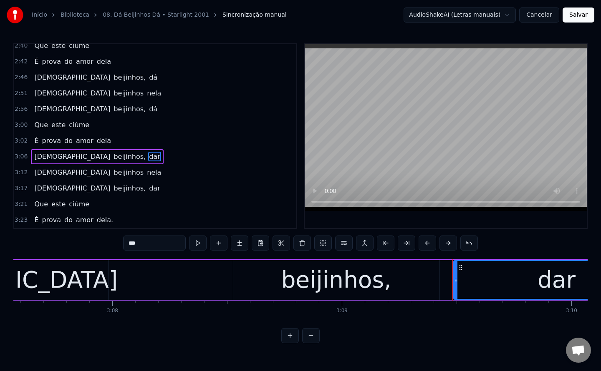
scroll to position [0, 43424]
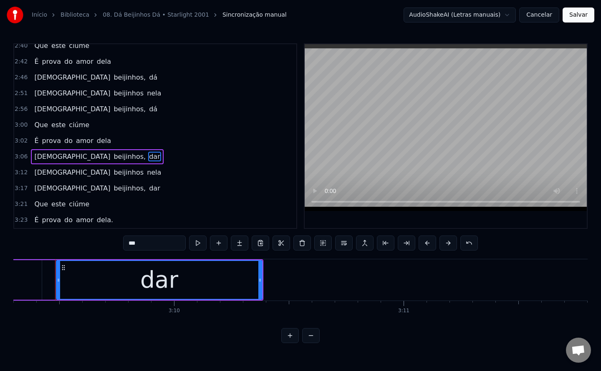
drag, startPoint x: 157, startPoint y: 244, endPoint x: 0, endPoint y: 249, distance: 156.9
click at [0, 249] on div "Início Biblioteca 08. Dá Beijinhos Dá • Starlight 2001 Sincronização manual Aud…" at bounding box center [300, 171] width 601 height 343
paste input "text"
click at [148, 186] on span "dar" at bounding box center [154, 189] width 13 height 10
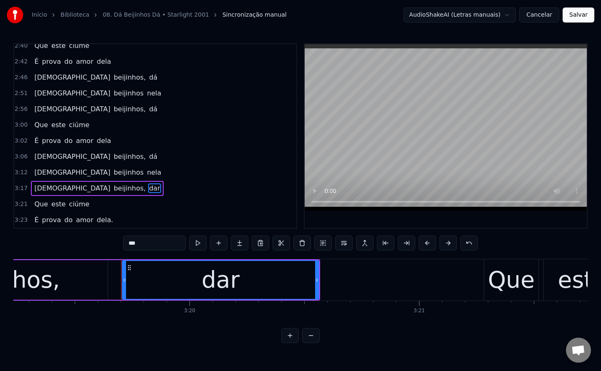
scroll to position [0, 45769]
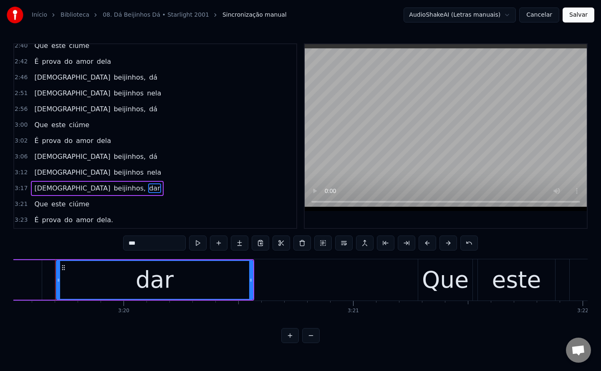
drag, startPoint x: 165, startPoint y: 242, endPoint x: 0, endPoint y: 261, distance: 166.3
click at [0, 261] on div "Início Biblioteca 08. Dá Beijinhos Dá • Starlight 2001 Sincronização manual Aud…" at bounding box center [300, 171] width 601 height 343
paste input "text"
type input "**"
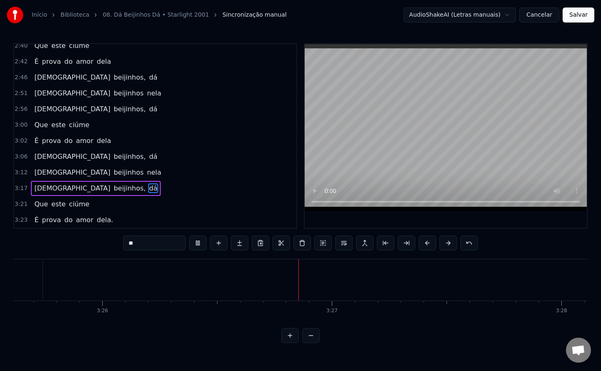
scroll to position [0, 47282]
click at [575, 18] on button "Salvar" at bounding box center [578, 15] width 32 height 15
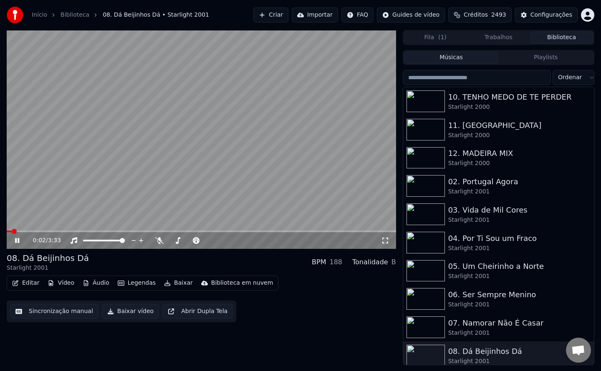
click at [121, 314] on button "Baixar vídeo" at bounding box center [130, 311] width 57 height 15
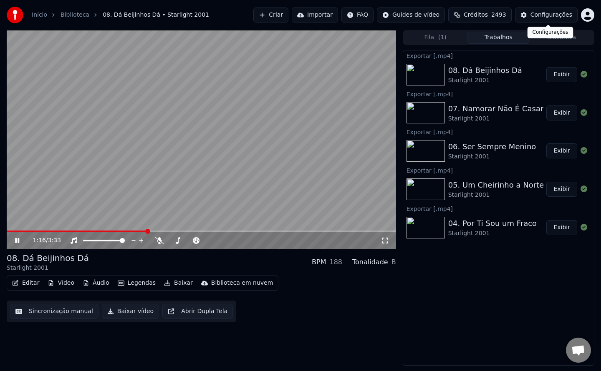
click at [539, 15] on div "Configurações" at bounding box center [551, 15] width 42 height 8
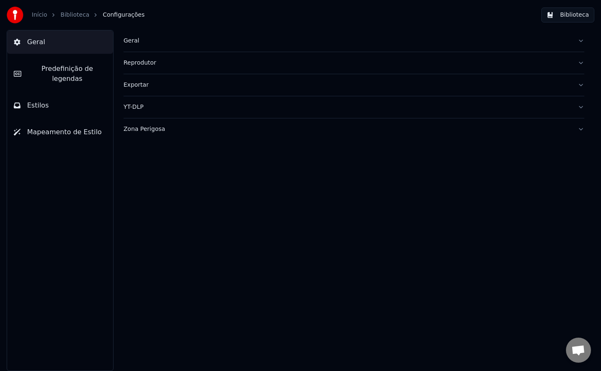
click at [133, 43] on div "Geral" at bounding box center [346, 41] width 447 height 8
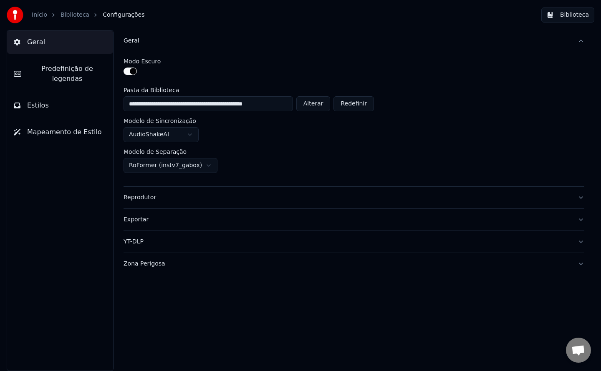
click at [311, 103] on button "Alterar" at bounding box center [313, 103] width 34 height 15
type input "**********"
click at [558, 18] on button "Biblioteca" at bounding box center [567, 15] width 53 height 15
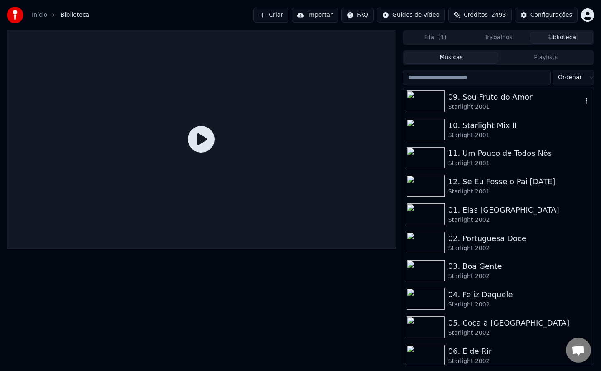
click at [477, 102] on div "09. Sou Fruto do Amor" at bounding box center [515, 97] width 134 height 12
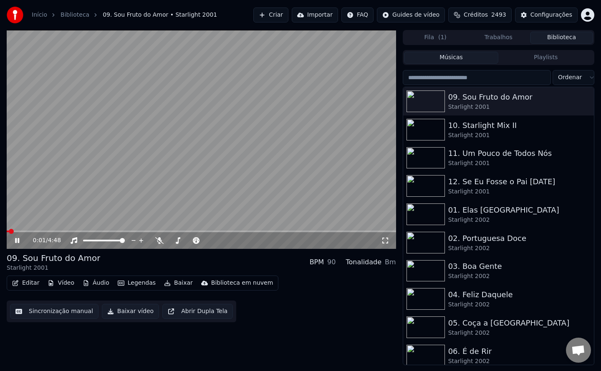
click at [59, 187] on video at bounding box center [201, 139] width 389 height 219
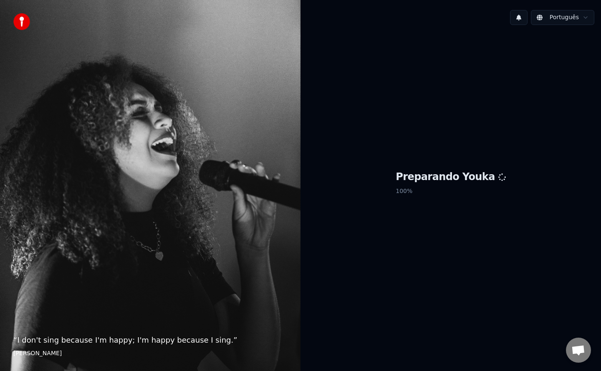
scroll to position [1192, 0]
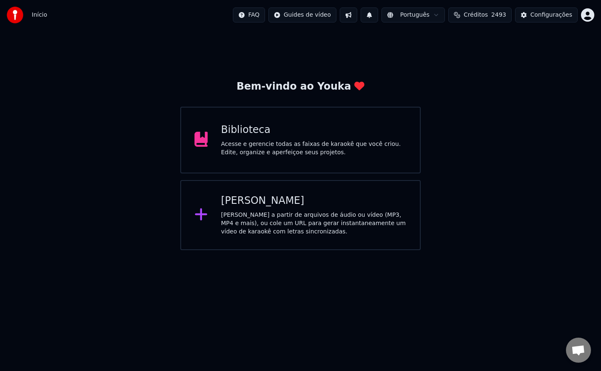
click at [285, 151] on div "Acesse e gerencie todas as faixas de karaokê que você criou. Edite, organize e …" at bounding box center [314, 148] width 186 height 17
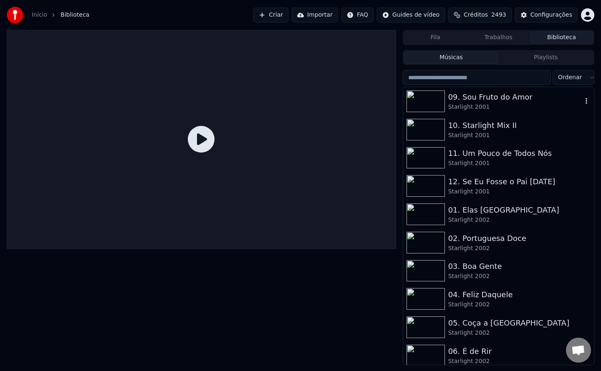
click at [443, 100] on img at bounding box center [425, 102] width 38 height 22
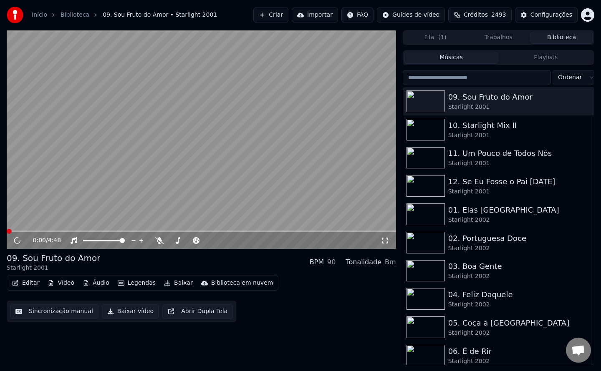
click at [235, 166] on video at bounding box center [201, 139] width 389 height 219
click at [58, 315] on button "Sincronização manual" at bounding box center [54, 311] width 88 height 15
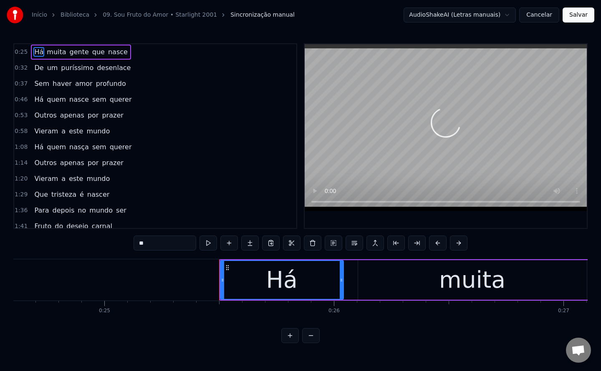
scroll to position [0, 5807]
